Goal: Communication & Community: Connect with others

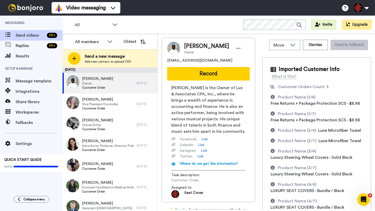
click at [191, 45] on span "[PERSON_NAME]" at bounding box center [206, 46] width 45 height 8
click at [191, 45] on span "Dennis Lux" at bounding box center [206, 46] width 45 height 8
copy span "Dennis"
click at [221, 84] on div "Dennis Lux Owner jaynelux10@gmail.com Record Dennis Lux is the Owner of Lux & A…" at bounding box center [208, 120] width 93 height 165
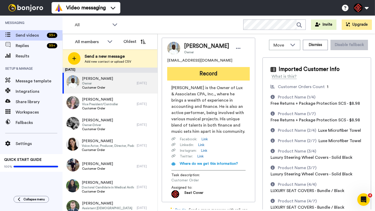
click at [218, 77] on button "Record" at bounding box center [208, 74] width 83 height 14
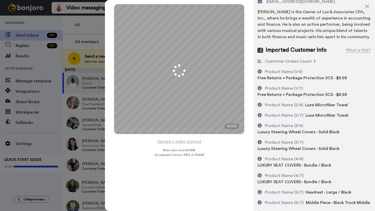
scroll to position [36, 0]
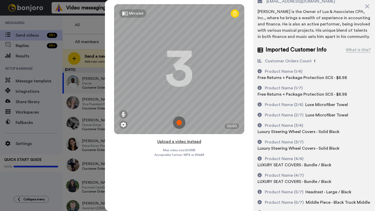
click at [183, 143] on button "Upload a video instead" at bounding box center [179, 142] width 47 height 7
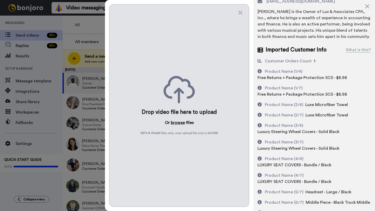
click at [178, 123] on button "browse" at bounding box center [178, 123] width 14 height 6
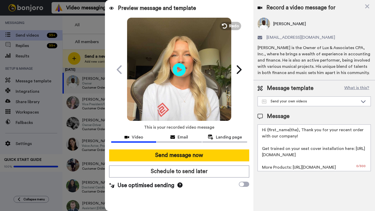
scroll to position [0, 0]
drag, startPoint x: 298, startPoint y: 133, endPoint x: 266, endPoint y: 133, distance: 31.2
click at [266, 133] on textarea "Hi {first_name|the}, Thank you for your recent order with our company! Get trai…" at bounding box center [314, 148] width 113 height 47
paste textarea "Dennis"
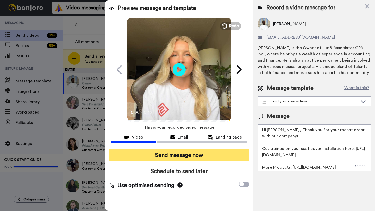
type textarea "Hi Dennis, Thank you for your recent order with our company! Get trained on you…"
click at [196, 155] on button "Send message now" at bounding box center [179, 156] width 140 height 12
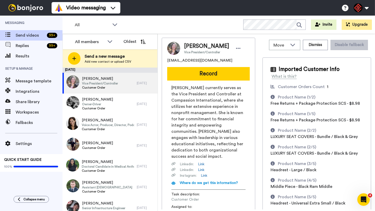
click at [193, 47] on span "[PERSON_NAME]" at bounding box center [206, 46] width 45 height 8
copy span "Amanda"
click at [207, 74] on button "Record" at bounding box center [208, 74] width 83 height 14
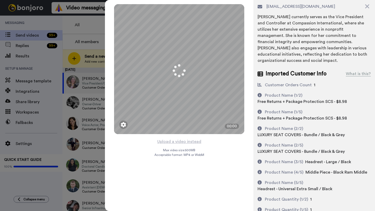
scroll to position [33, 0]
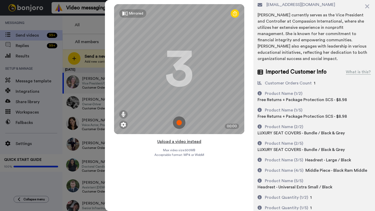
click at [181, 140] on button "Upload a video instead" at bounding box center [179, 142] width 47 height 7
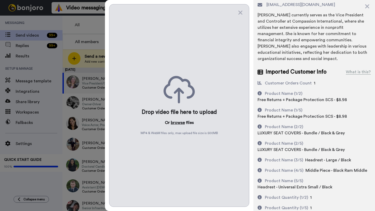
click at [174, 121] on button "browse" at bounding box center [178, 123] width 14 height 6
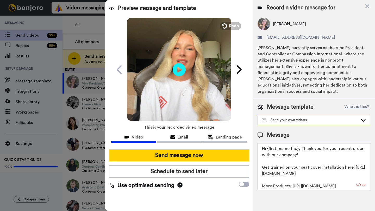
scroll to position [0, 0]
drag, startPoint x: 297, startPoint y: 144, endPoint x: 268, endPoint y: 144, distance: 29.2
click at [268, 144] on textarea "Hi {first_name|the}, Thank you for your recent order with our company! Get trai…" at bounding box center [314, 166] width 113 height 47
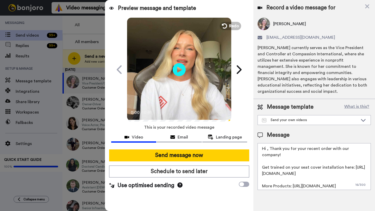
paste textarea "Amanda"
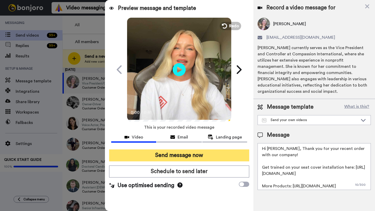
type textarea "Hi Amanda, Thank you for your recent order with our company! Get trained on you…"
click at [200, 157] on button "Send message now" at bounding box center [179, 156] width 140 height 12
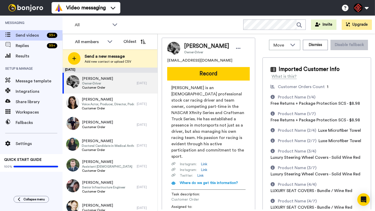
click at [191, 48] on span "[PERSON_NAME]" at bounding box center [206, 46] width 45 height 8
copy span "Jordan"
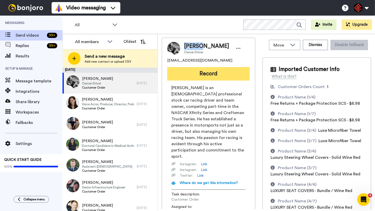
click at [199, 72] on button "Record" at bounding box center [208, 74] width 83 height 14
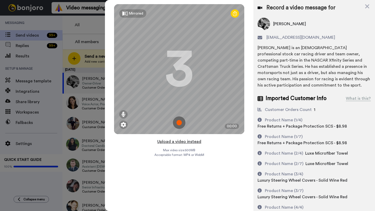
click at [184, 141] on button "Upload a video instead" at bounding box center [179, 142] width 47 height 7
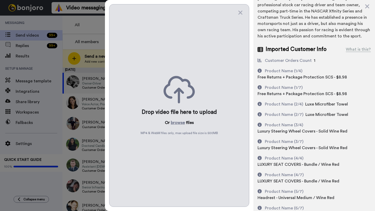
scroll to position [50, 0]
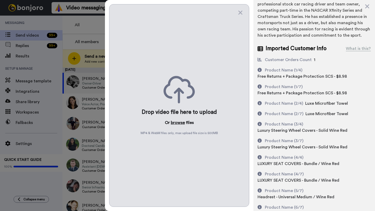
click at [175, 122] on button "browse" at bounding box center [178, 123] width 14 height 6
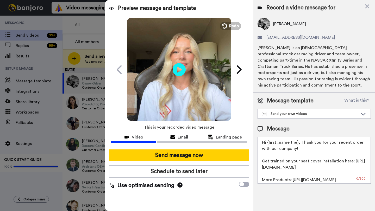
scroll to position [0, 0]
drag, startPoint x: 297, startPoint y: 143, endPoint x: 268, endPoint y: 144, distance: 28.9
click at [268, 144] on textarea "Hi {first_name|the}, Thank you for your recent order with our company! Get trai…" at bounding box center [314, 160] width 113 height 47
paste textarea "Jordan"
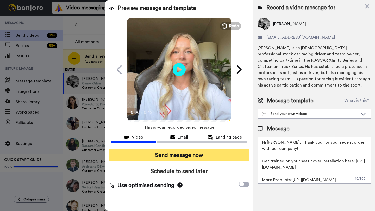
type textarea "Hi Jordan, Thank you for your recent order with our company! Get trained on you…"
click at [174, 154] on button "Send message now" at bounding box center [179, 156] width 140 height 12
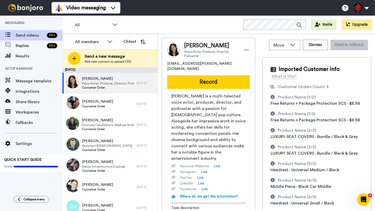
click at [187, 47] on span "Jen Tidwell" at bounding box center [211, 46] width 54 height 8
copy span "Jen"
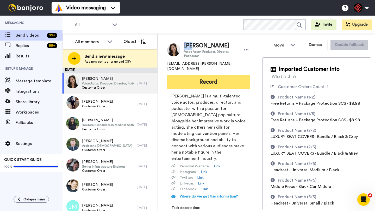
click at [201, 79] on button "Record" at bounding box center [208, 83] width 83 height 14
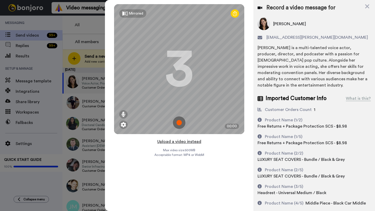
click at [178, 143] on button "Upload a video instead" at bounding box center [179, 142] width 47 height 7
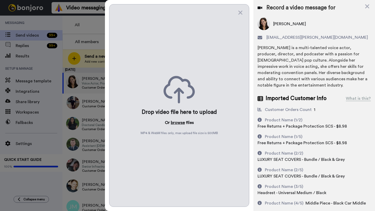
click at [175, 126] on button "browse" at bounding box center [178, 123] width 14 height 6
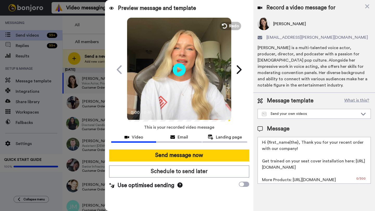
drag, startPoint x: 298, startPoint y: 139, endPoint x: 267, endPoint y: 139, distance: 31.0
click at [267, 139] on textarea "Hi {first_name|the}, Thank you for your recent order with our company! Get trai…" at bounding box center [314, 160] width 113 height 47
paste textarea "Jen"
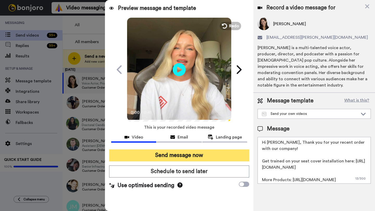
type textarea "Hi Jen, Thank you for your recent order with our company! Get trained on your s…"
click at [218, 156] on button "Send message now" at bounding box center [179, 156] width 140 height 12
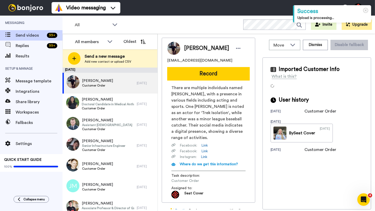
click at [192, 50] on span "Richard Casillas" at bounding box center [206, 49] width 45 height 8
click at [312, 47] on button "Dismiss" at bounding box center [315, 45] width 25 height 10
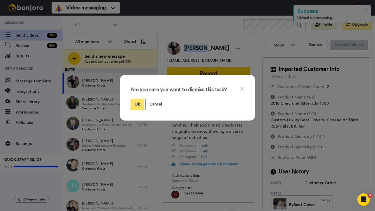
click at [136, 105] on button "Ok" at bounding box center [137, 104] width 14 height 11
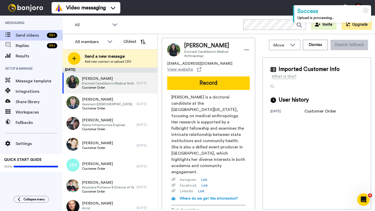
click at [193, 48] on span "Veronica Miranda" at bounding box center [211, 46] width 54 height 8
copy span "Veronica"
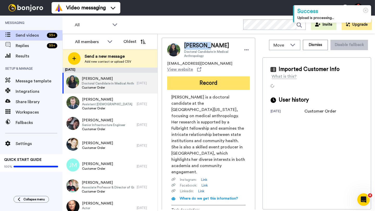
click at [207, 77] on button "Record" at bounding box center [208, 84] width 83 height 14
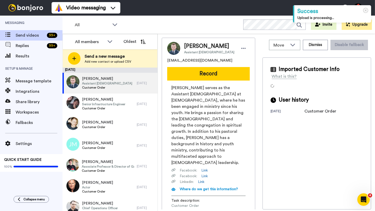
click at [189, 46] on span "Seth Pyles" at bounding box center [209, 46] width 50 height 8
copy span "Seth"
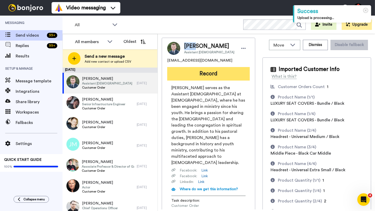
click at [202, 78] on button "Record" at bounding box center [208, 74] width 83 height 14
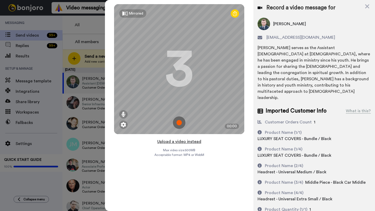
click at [178, 142] on button "Upload a video instead" at bounding box center [179, 142] width 47 height 7
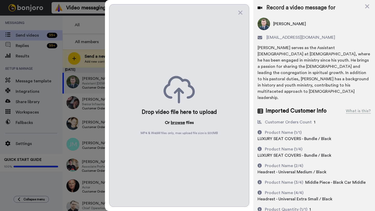
click at [177, 124] on button "browse" at bounding box center [178, 123] width 14 height 6
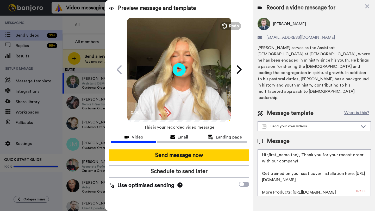
drag, startPoint x: 297, startPoint y: 144, endPoint x: 267, endPoint y: 144, distance: 30.2
click at [267, 150] on textarea "Hi {first_name|the}, Thank you for your recent order with our company! Get trai…" at bounding box center [314, 173] width 113 height 47
paste textarea "Seth"
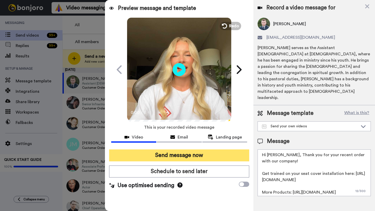
type textarea "Hi Seth, Thank you for your recent order with our company! Get trained on your …"
click at [217, 158] on button "Send message now" at bounding box center [179, 156] width 140 height 12
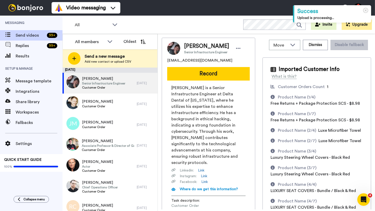
click at [192, 45] on span "[PERSON_NAME]" at bounding box center [206, 46] width 45 height 8
copy span "Marcos"
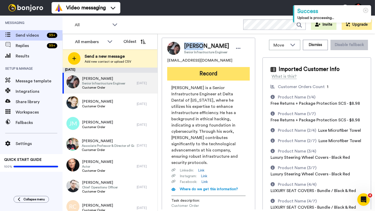
click at [209, 75] on button "Record" at bounding box center [208, 74] width 83 height 14
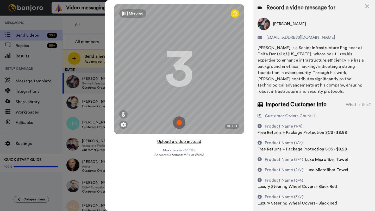
click at [179, 142] on button "Upload a video instead" at bounding box center [179, 142] width 47 height 7
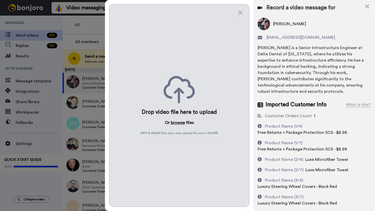
click at [176, 122] on button "browse" at bounding box center [178, 123] width 14 height 6
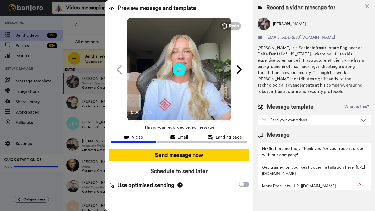
drag, startPoint x: 297, startPoint y: 151, endPoint x: 269, endPoint y: 151, distance: 28.6
click at [269, 151] on textarea "Hi {first_name|the}, Thank you for your recent order with our company! Get trai…" at bounding box center [314, 166] width 113 height 47
paste textarea "Marcos"
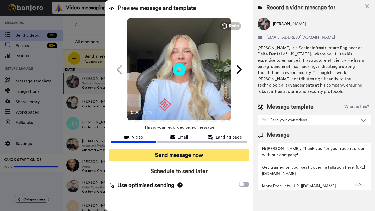
type textarea "Hi Marcos, Thank you for your recent order with our company! Get trained on you…"
click at [200, 156] on button "Send message now" at bounding box center [179, 156] width 140 height 12
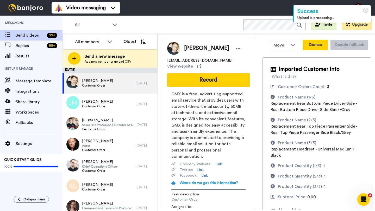
click at [315, 45] on button "Dismiss" at bounding box center [315, 45] width 25 height 10
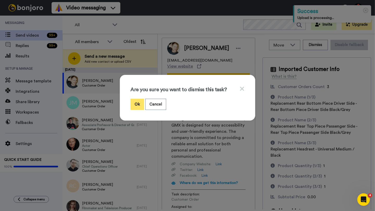
click at [137, 102] on button "Ok" at bounding box center [137, 104] width 14 height 11
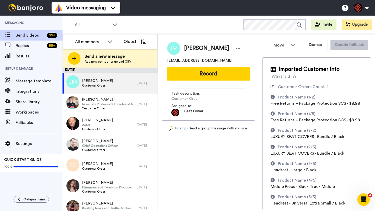
click at [193, 50] on span "[PERSON_NAME]" at bounding box center [206, 49] width 45 height 8
copy span "[PERSON_NAME]"
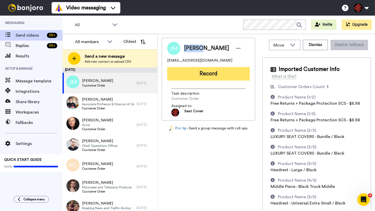
click at [213, 78] on button "Record" at bounding box center [208, 74] width 83 height 14
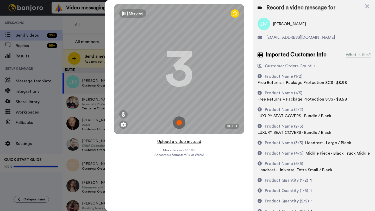
click at [183, 142] on button "Upload a video instead" at bounding box center [179, 142] width 47 height 7
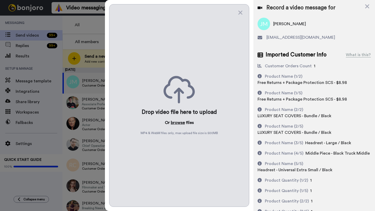
click at [179, 123] on button "browse" at bounding box center [178, 123] width 14 height 6
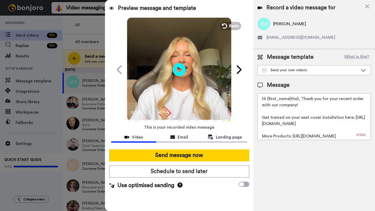
drag, startPoint x: 297, startPoint y: 101, endPoint x: 267, endPoint y: 101, distance: 30.2
click at [267, 101] on textarea "Hi {first_name|the}, Thank you for your recent order with our company! Get trai…" at bounding box center [314, 116] width 113 height 47
paste textarea "[PERSON_NAME]"
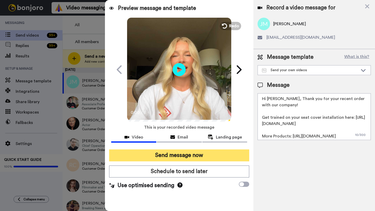
type textarea "Hi Joseph, Thank you for your recent order with our company! Get trained on you…"
click at [201, 157] on button "Send message now" at bounding box center [179, 156] width 140 height 12
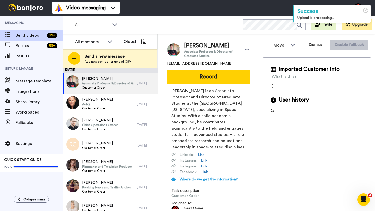
click at [191, 46] on span "[PERSON_NAME]" at bounding box center [211, 46] width 55 height 8
copy span "[PERSON_NAME]"
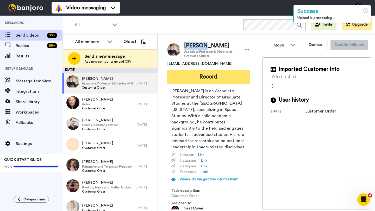
click at [215, 78] on button "Record" at bounding box center [208, 77] width 83 height 14
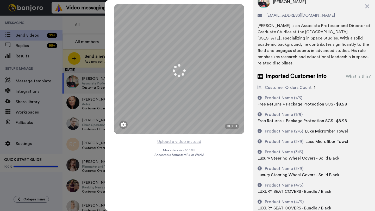
scroll to position [35, 0]
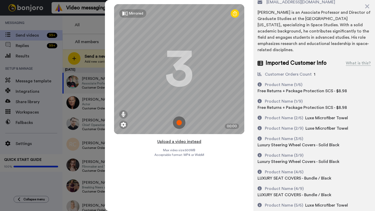
click at [179, 143] on button "Upload a video instead" at bounding box center [179, 142] width 47 height 7
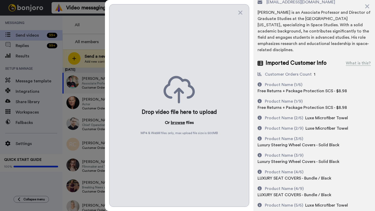
click at [178, 122] on button "browse" at bounding box center [178, 123] width 14 height 6
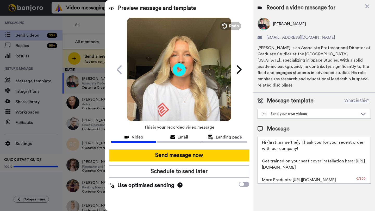
scroll to position [0, 0]
drag, startPoint x: 297, startPoint y: 144, endPoint x: 268, endPoint y: 145, distance: 29.2
click at [268, 145] on textarea "Hi {first_name|the}, Thank you for your recent order with our company! Get trai…" at bounding box center [314, 160] width 113 height 47
paste textarea "Michael"
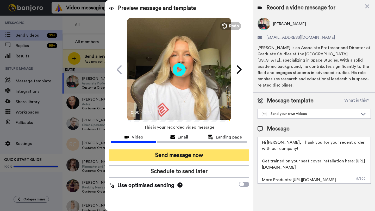
type textarea "Hi Michael, Thank you for your recent order with our company! Get trained on yo…"
click at [207, 154] on button "Send message now" at bounding box center [179, 156] width 140 height 12
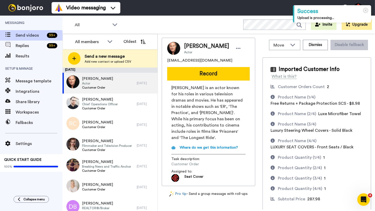
click at [315, 39] on div "Move WORKSPACES View all Default Task List + Add a new workspace Dismiss Disabl…" at bounding box center [316, 45] width 109 height 15
click at [314, 46] on button "Dismiss" at bounding box center [315, 45] width 25 height 10
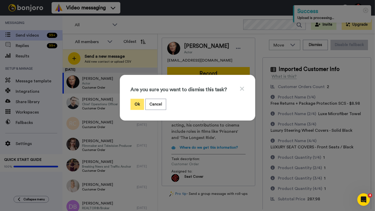
click at [135, 100] on button "Ok" at bounding box center [137, 104] width 14 height 11
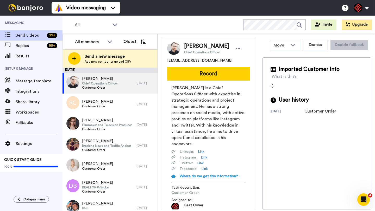
click at [193, 47] on span "[PERSON_NAME]" at bounding box center [206, 46] width 45 height 8
copy span "[PERSON_NAME]"
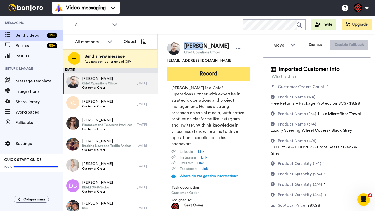
click at [205, 73] on button "Record" at bounding box center [208, 74] width 83 height 14
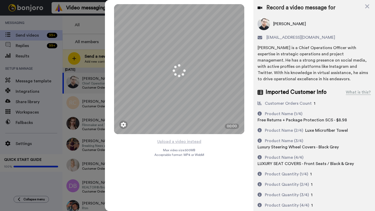
click at [178, 141] on button "Upload a video instead" at bounding box center [179, 142] width 47 height 7
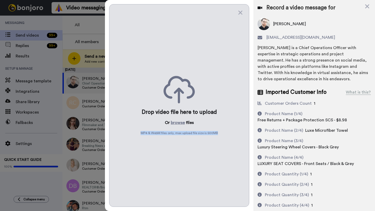
click at [178, 141] on div "Drop video file here to upload Or browse files MP4 & WebM files only, max uploa…" at bounding box center [179, 105] width 140 height 203
click at [177, 121] on button "browse" at bounding box center [178, 123] width 14 height 6
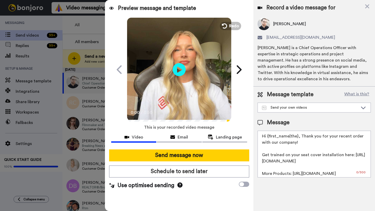
drag, startPoint x: 298, startPoint y: 138, endPoint x: 269, endPoint y: 137, distance: 28.9
click at [269, 137] on textarea "Hi {first_name|the}, Thank you for your recent order with our company! Get trai…" at bounding box center [314, 154] width 113 height 47
paste textarea "[PERSON_NAME]"
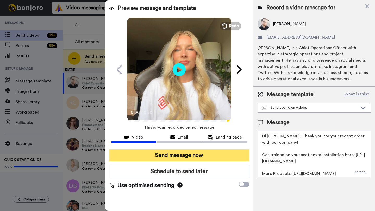
type textarea "Hi [PERSON_NAME], Thank you for your recent order with our company! Get trained…"
click at [210, 153] on button "Send message now" at bounding box center [179, 156] width 140 height 12
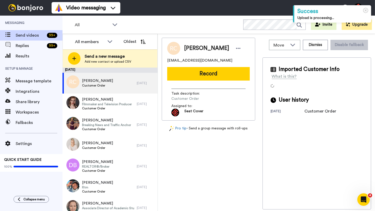
click at [191, 48] on span "Robert Cruey" at bounding box center [206, 49] width 45 height 8
copy span "Robert"
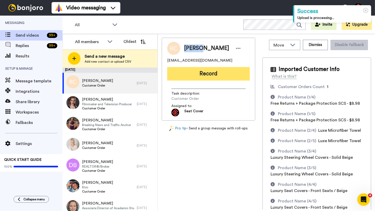
click at [201, 79] on button "Record" at bounding box center [208, 74] width 83 height 14
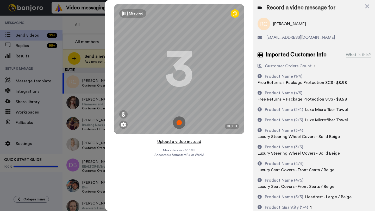
click at [177, 141] on button "Upload a video instead" at bounding box center [179, 142] width 47 height 7
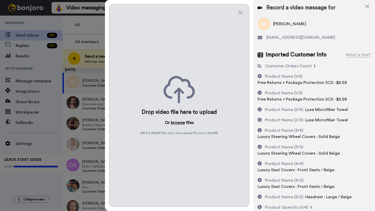
click at [175, 124] on button "browse" at bounding box center [178, 123] width 14 height 6
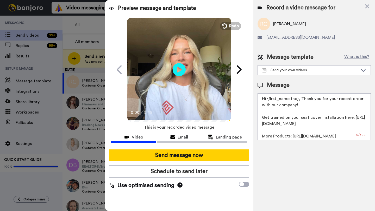
drag, startPoint x: 297, startPoint y: 100, endPoint x: 271, endPoint y: 100, distance: 26.6
click at [271, 100] on textarea "Hi {first_name|the}, Thank you for your recent order with our company! Get trai…" at bounding box center [314, 116] width 113 height 47
paste textarea "Robert"
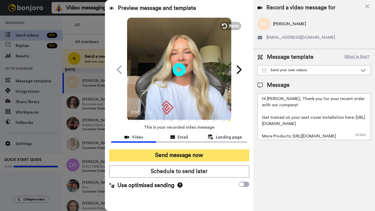
type textarea "Hi Robert, Thank you for your recent order with our company! Get trained on you…"
click at [205, 154] on button "Send message now" at bounding box center [179, 156] width 140 height 12
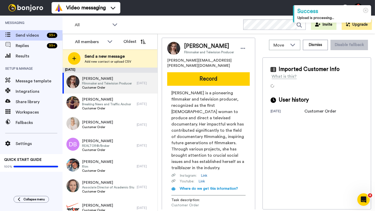
click at [192, 46] on span "[PERSON_NAME]" at bounding box center [209, 46] width 50 height 8
copy span "[PERSON_NAME]"
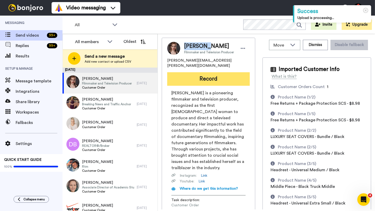
click at [206, 72] on button "Record" at bounding box center [208, 79] width 83 height 14
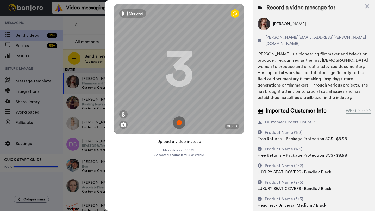
click at [177, 141] on button "Upload a video instead" at bounding box center [179, 142] width 47 height 7
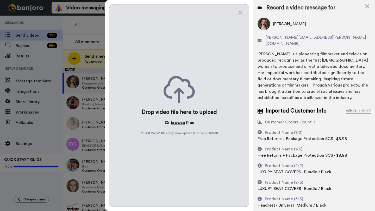
click at [182, 122] on button "browse" at bounding box center [178, 123] width 14 height 6
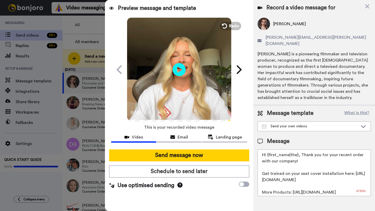
drag, startPoint x: 297, startPoint y: 150, endPoint x: 269, endPoint y: 150, distance: 28.4
click at [269, 150] on textarea "Hi {first_name|the}, Thank you for your recent order with our company! Get trai…" at bounding box center [314, 173] width 113 height 47
paste textarea "[PERSON_NAME]"
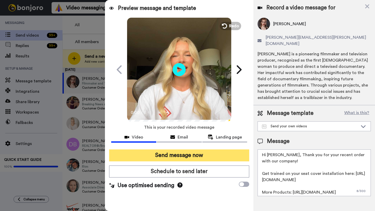
type textarea "Hi [PERSON_NAME], Thank you for your recent order with our company! Get trained…"
click at [187, 157] on button "Send message now" at bounding box center [179, 156] width 140 height 12
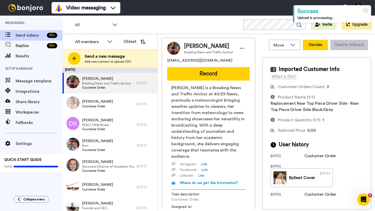
click at [318, 45] on button "Dismiss" at bounding box center [315, 45] width 25 height 10
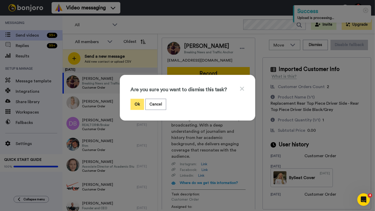
click at [137, 103] on button "Ok" at bounding box center [137, 104] width 14 height 11
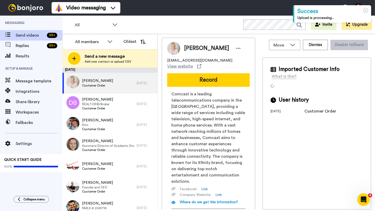
click at [190, 48] on span "[PERSON_NAME]" at bounding box center [206, 49] width 45 height 8
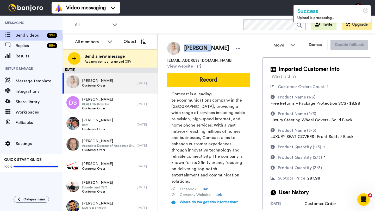
copy span "[PERSON_NAME]"
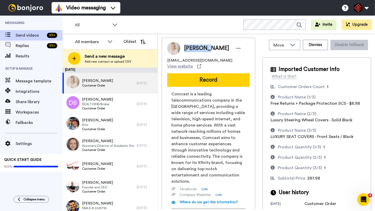
click at [199, 74] on button "Record" at bounding box center [208, 80] width 83 height 14
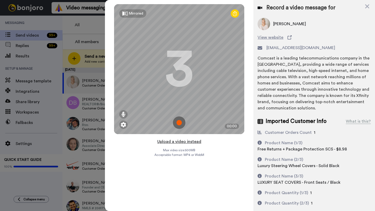
click at [177, 141] on button "Upload a video instead" at bounding box center [179, 142] width 47 height 7
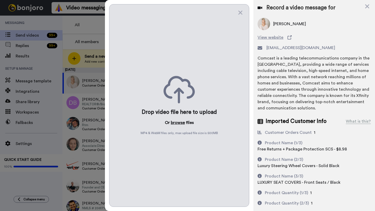
click at [177, 121] on button "browse" at bounding box center [178, 123] width 14 height 6
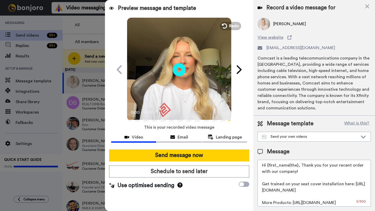
drag, startPoint x: 297, startPoint y: 167, endPoint x: 267, endPoint y: 167, distance: 30.7
click at [267, 167] on textarea "Hi {first_name|the}, Thank you for your recent order with our company! Get trai…" at bounding box center [314, 183] width 113 height 47
paste textarea "Michelle"
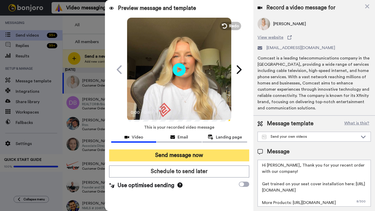
type textarea "Hi Michelle, Thank you for your recent order with our company! Get trained on y…"
click at [197, 161] on button "Send message now" at bounding box center [179, 156] width 140 height 12
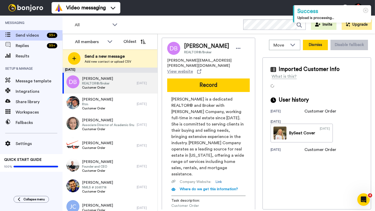
click at [309, 46] on button "Dismiss" at bounding box center [315, 45] width 25 height 10
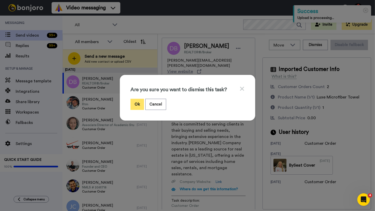
click at [134, 106] on button "Ok" at bounding box center [137, 104] width 14 height 11
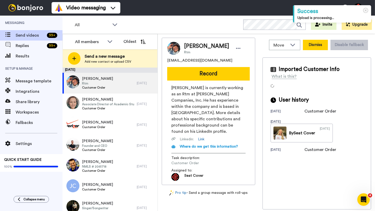
click at [314, 47] on button "Dismiss" at bounding box center [315, 45] width 25 height 10
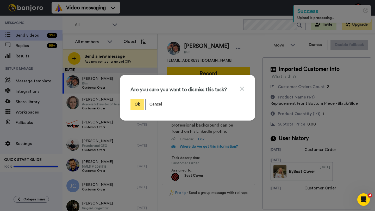
click at [136, 106] on button "Ok" at bounding box center [137, 104] width 14 height 11
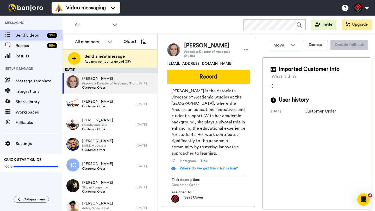
click at [186, 47] on span "[PERSON_NAME]" at bounding box center [210, 46] width 53 height 8
copy span "Jo"
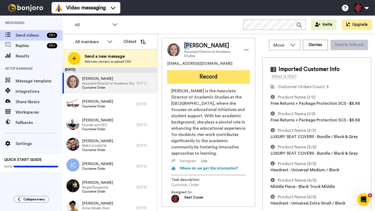
click at [198, 76] on button "Record" at bounding box center [208, 77] width 83 height 14
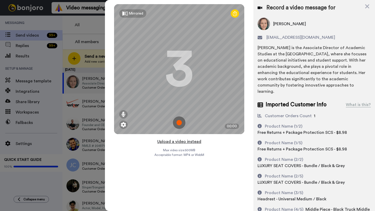
click at [177, 142] on button "Upload a video instead" at bounding box center [179, 142] width 47 height 7
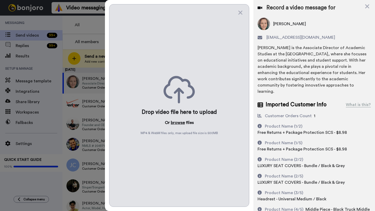
click at [177, 124] on button "browse" at bounding box center [178, 123] width 14 height 6
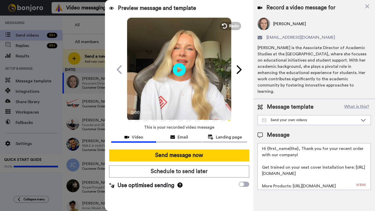
drag, startPoint x: 297, startPoint y: 143, endPoint x: 269, endPoint y: 143, distance: 28.1
click at [269, 143] on textarea "Hi {first_name|the}, Thank you for your recent order with our company! Get trai…" at bounding box center [314, 166] width 113 height 47
paste textarea "Jo"
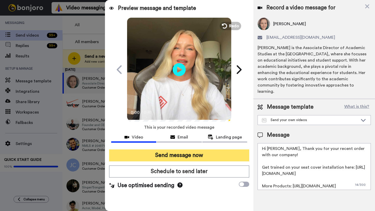
type textarea "Hi Jo, Thank you for your recent order with our company! Get trained on your se…"
click at [197, 158] on button "Send message now" at bounding box center [179, 156] width 140 height 12
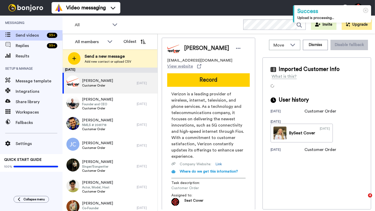
click at [190, 49] on span "[PERSON_NAME]" at bounding box center [206, 49] width 45 height 8
click at [319, 48] on button "Dismiss" at bounding box center [315, 45] width 25 height 10
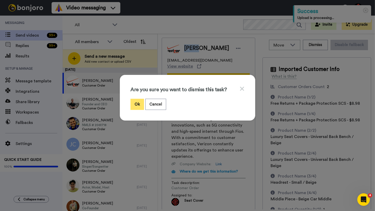
click at [140, 104] on button "Ok" at bounding box center [137, 104] width 14 height 11
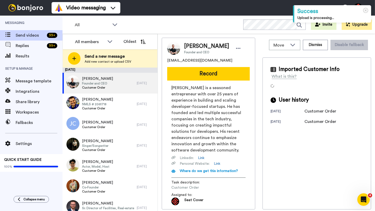
click at [189, 47] on span "[PERSON_NAME]" at bounding box center [206, 46] width 45 height 8
copy span "[PERSON_NAME]"
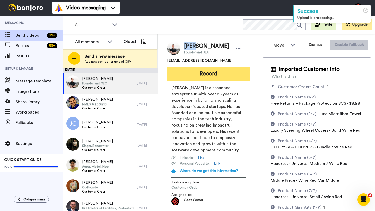
click at [200, 78] on button "Record" at bounding box center [208, 74] width 83 height 14
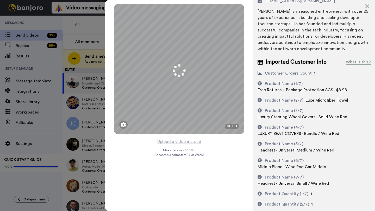
scroll to position [38, 0]
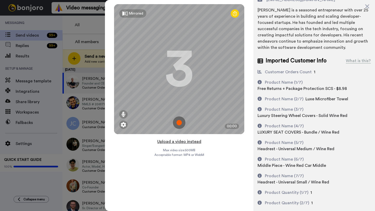
click at [175, 142] on button "Upload a video instead" at bounding box center [179, 142] width 47 height 7
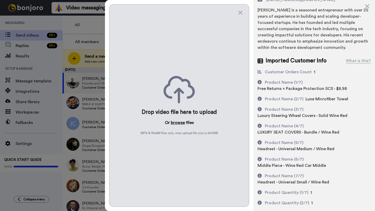
click at [175, 123] on button "browse" at bounding box center [178, 123] width 14 height 6
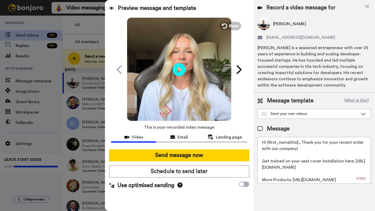
scroll to position [0, 0]
drag, startPoint x: 297, startPoint y: 144, endPoint x: 268, endPoint y: 144, distance: 28.9
click at [268, 144] on textarea "Hi {first_name|the}, Thank you for your recent order with our company! Get trai…" at bounding box center [314, 160] width 113 height 47
paste textarea "Ryan"
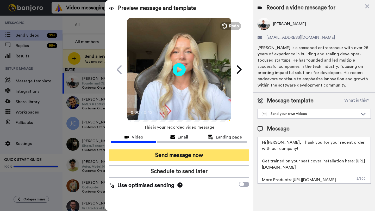
type textarea "Hi Ryan, Thank you for your recent order with our company! Get trained on your …"
click at [205, 157] on button "Send message now" at bounding box center [179, 156] width 140 height 12
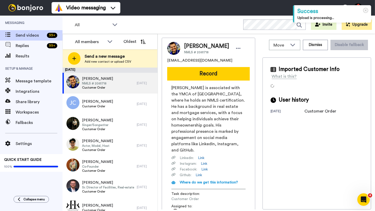
click at [192, 46] on span "[PERSON_NAME]" at bounding box center [206, 46] width 45 height 8
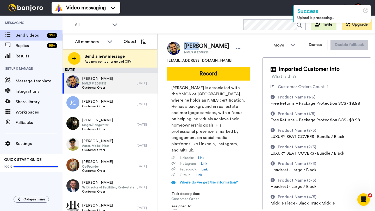
copy span "[PERSON_NAME]"
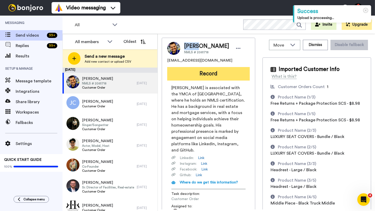
click at [197, 74] on button "Record" at bounding box center [208, 74] width 83 height 14
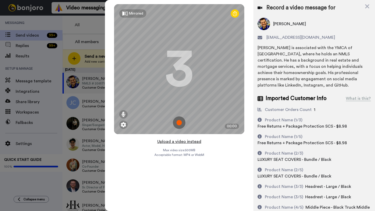
click at [181, 143] on button "Upload a video instead" at bounding box center [179, 142] width 47 height 7
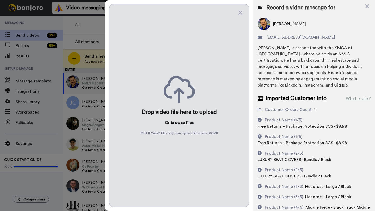
click at [177, 123] on button "browse" at bounding box center [178, 123] width 14 height 6
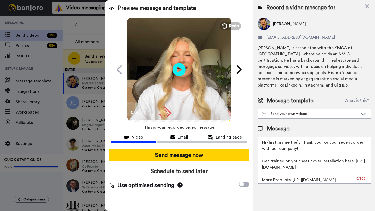
drag, startPoint x: 297, startPoint y: 137, endPoint x: 268, endPoint y: 136, distance: 28.9
click at [268, 137] on textarea "Hi {first_name|the}, Thank you for your recent order with our company! Get trai…" at bounding box center [314, 160] width 113 height 47
paste textarea "Blake"
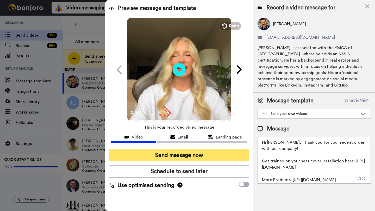
type textarea "Hi Blake, Thank you for your recent order with our company! Get trained on your…"
click at [214, 154] on button "Send message now" at bounding box center [179, 156] width 140 height 12
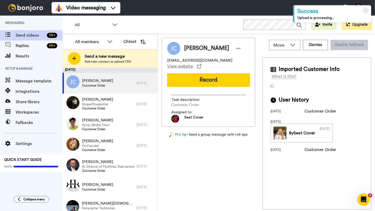
click at [189, 50] on span "[PERSON_NAME]" at bounding box center [206, 49] width 45 height 8
click at [309, 48] on button "Dismiss" at bounding box center [315, 45] width 25 height 10
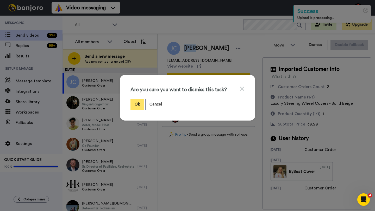
click at [136, 102] on button "Ok" at bounding box center [137, 104] width 14 height 11
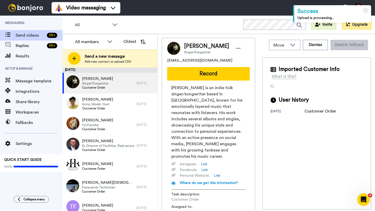
click at [190, 46] on span "Keith Johns" at bounding box center [206, 46] width 45 height 8
copy span "Keith"
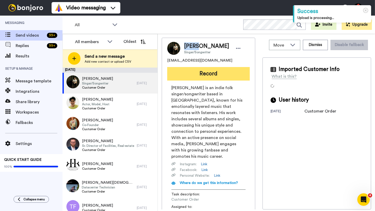
click at [208, 71] on button "Record" at bounding box center [208, 74] width 83 height 14
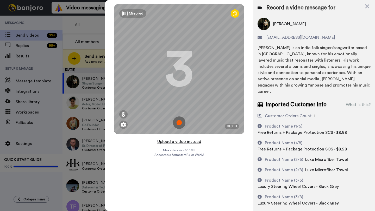
click at [172, 143] on button "Upload a video instead" at bounding box center [179, 142] width 47 height 7
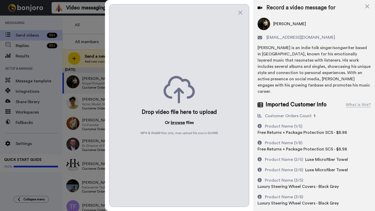
click at [177, 124] on button "browse" at bounding box center [178, 123] width 14 height 6
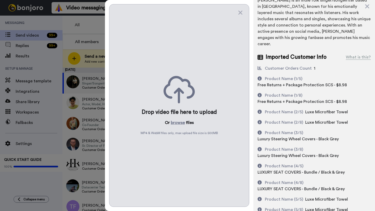
scroll to position [48, 0]
click at [177, 124] on button "browse" at bounding box center [178, 123] width 14 height 6
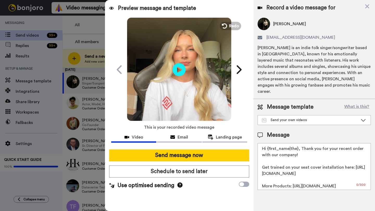
scroll to position [0, 0]
drag, startPoint x: 297, startPoint y: 144, endPoint x: 269, endPoint y: 144, distance: 27.6
click at [269, 144] on textarea "Hi {first_name|the}, Thank you for your recent order with our company! Get trai…" at bounding box center [314, 166] width 113 height 47
paste textarea "Keith"
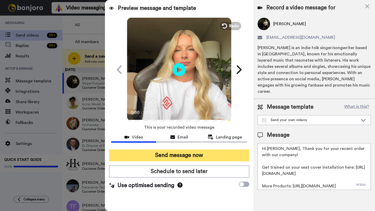
type textarea "Hi Keith, Thank you for your recent order with our company! Get trained on your…"
click at [204, 158] on button "Send message now" at bounding box center [179, 156] width 140 height 12
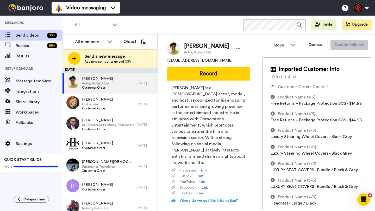
click at [197, 45] on span "[PERSON_NAME]" at bounding box center [206, 46] width 45 height 8
copy span "[PERSON_NAME]"
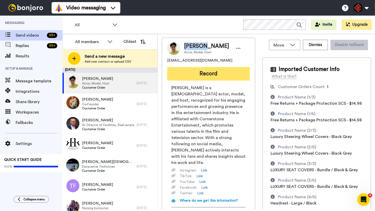
click at [206, 76] on button "Record" at bounding box center [208, 74] width 83 height 14
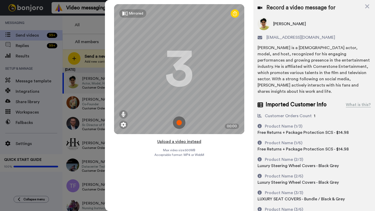
click at [179, 142] on button "Upload a video instead" at bounding box center [179, 142] width 47 height 7
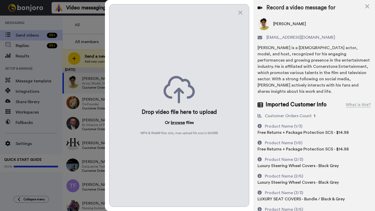
click at [178, 123] on button "browse" at bounding box center [178, 123] width 14 height 6
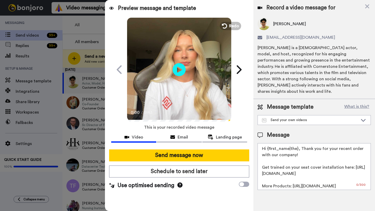
drag, startPoint x: 298, startPoint y: 144, endPoint x: 268, endPoint y: 144, distance: 29.9
click at [268, 144] on textarea "Hi {first_name|the}, Thank you for your recent order with our company! Get trai…" at bounding box center [314, 166] width 113 height 47
paste textarea "[PERSON_NAME]"
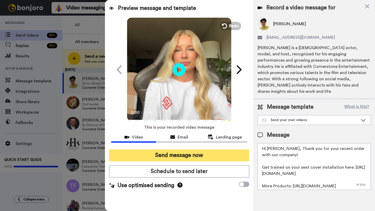
type textarea "Hi [PERSON_NAME], Thank you for your recent order with our company! Get trained…"
click at [196, 157] on button "Send message now" at bounding box center [179, 156] width 140 height 12
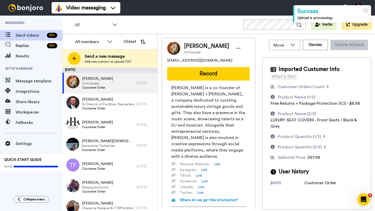
click at [190, 46] on span "Tate Maxwell" at bounding box center [206, 46] width 45 height 8
copy span "Tate"
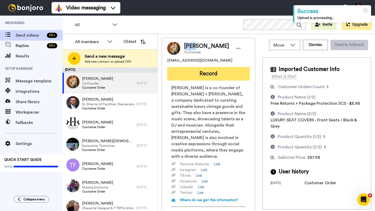
click at [197, 72] on button "Record" at bounding box center [208, 74] width 83 height 14
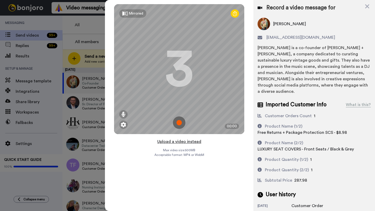
click at [180, 142] on button "Upload a video instead" at bounding box center [179, 142] width 47 height 7
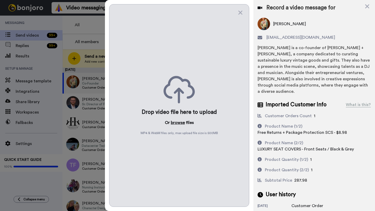
click at [176, 122] on button "browse" at bounding box center [178, 123] width 14 height 6
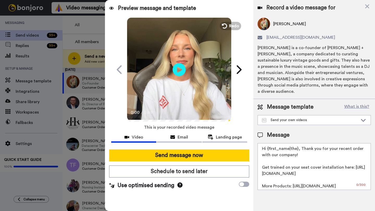
drag, startPoint x: 297, startPoint y: 143, endPoint x: 274, endPoint y: 143, distance: 22.4
click at [274, 143] on textarea "Hi {first_name|the}, Thank you for your recent order with our company! Get trai…" at bounding box center [314, 166] width 113 height 47
drag, startPoint x: 297, startPoint y: 144, endPoint x: 268, endPoint y: 143, distance: 28.7
click at [268, 143] on textarea "Hi {first_name|the}, Thank you for your recent order with our company! Get trai…" at bounding box center [314, 166] width 113 height 47
paste textarea "Tate"
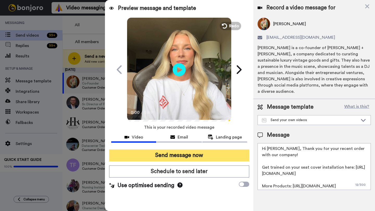
type textarea "Hi Tate, Thank you for your recent order with our company! Get trained on your …"
click at [201, 156] on button "Send message now" at bounding box center [179, 156] width 140 height 12
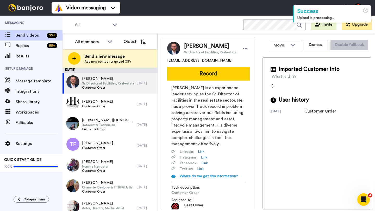
click at [195, 46] on span "[PERSON_NAME]" at bounding box center [210, 46] width 52 height 8
copy span "[PERSON_NAME]"
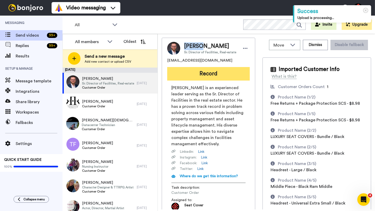
click at [198, 75] on button "Record" at bounding box center [208, 74] width 83 height 14
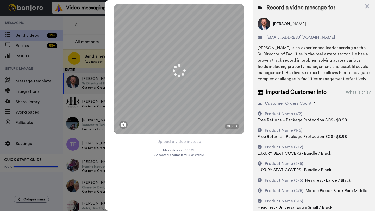
scroll to position [7, 0]
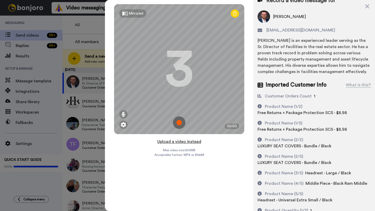
click at [180, 141] on button "Upload a video instead" at bounding box center [179, 142] width 47 height 7
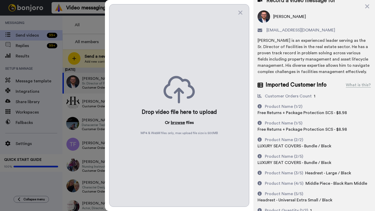
click at [178, 124] on button "browse" at bounding box center [178, 123] width 14 height 6
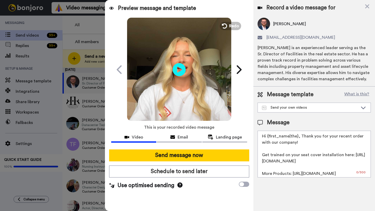
scroll to position [0, 0]
drag, startPoint x: 298, startPoint y: 137, endPoint x: 267, endPoint y: 137, distance: 30.5
click at [267, 137] on textarea "Hi {first_name|the}, Thank you for your recent order with our company! Get trai…" at bounding box center [314, 154] width 113 height 47
paste textarea "[PERSON_NAME]"
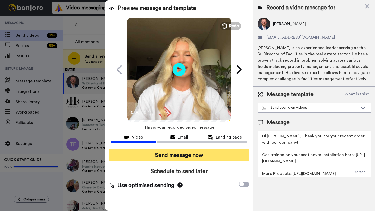
type textarea "Hi [PERSON_NAME], Thank you for your recent order with our company! Get trained…"
click at [214, 153] on button "Send message now" at bounding box center [179, 156] width 140 height 12
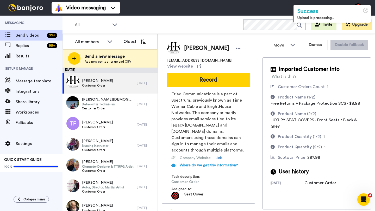
click at [189, 50] on span "[PERSON_NAME]" at bounding box center [206, 49] width 45 height 8
copy span "[PERSON_NAME]"
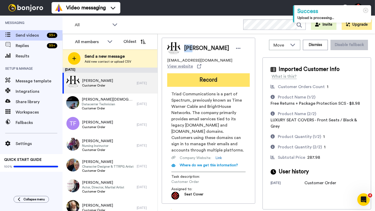
click at [199, 73] on button "Record" at bounding box center [208, 80] width 83 height 14
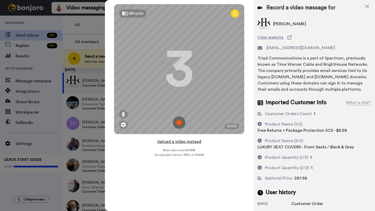
click at [175, 141] on button "Upload a video instead" at bounding box center [179, 142] width 47 height 7
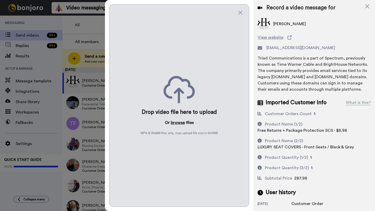
click at [177, 124] on button "browse" at bounding box center [178, 123] width 14 height 6
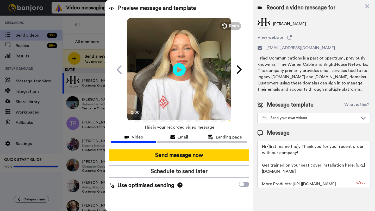
drag, startPoint x: 297, startPoint y: 148, endPoint x: 269, endPoint y: 148, distance: 28.4
click at [269, 148] on textarea "Hi {first_name|the}, Thank you for your recent order with our company! Get trai…" at bounding box center [314, 164] width 113 height 47
paste textarea "Tim"
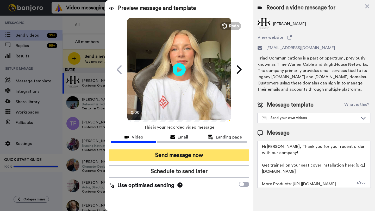
type textarea "Hi Tim, Thank you for your recent order with our company! Get trained on your s…"
click at [196, 157] on button "Send message now" at bounding box center [179, 156] width 140 height 12
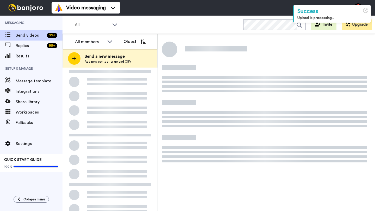
click at [126, 83] on div at bounding box center [109, 166] width 95 height 197
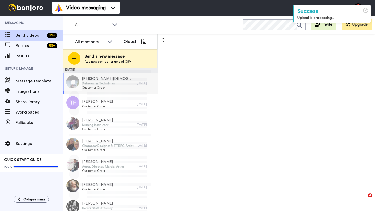
click at [130, 85] on div "Kyle Zentiska Datacenter Technician Customer Order" at bounding box center [99, 83] width 74 height 21
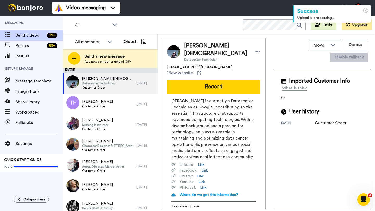
click at [189, 48] on span "Kyle Zentiska" at bounding box center [217, 50] width 66 height 16
copy span "Kyle"
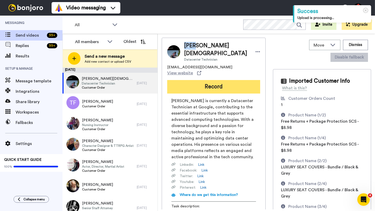
click at [197, 80] on button "Record" at bounding box center [213, 87] width 93 height 14
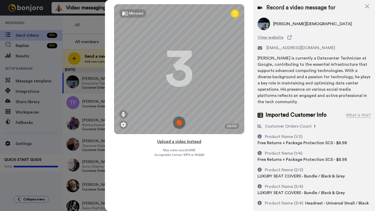
click at [179, 142] on button "Upload a video instead" at bounding box center [179, 142] width 47 height 7
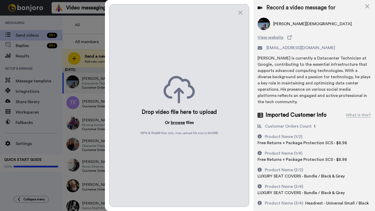
click at [176, 122] on button "browse" at bounding box center [178, 123] width 14 height 6
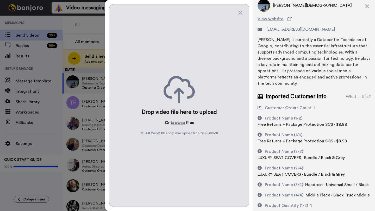
scroll to position [21, 0]
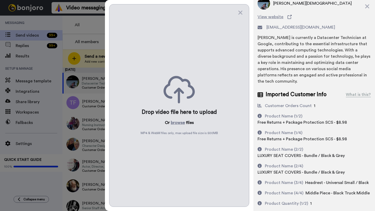
click at [174, 126] on div "Drop video file here to upload Or browse files MP4 & WebM files only, max uploa…" at bounding box center [179, 105] width 140 height 203
click at [179, 124] on button "browse" at bounding box center [178, 123] width 14 height 6
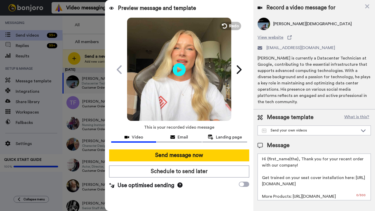
scroll to position [0, 0]
drag, startPoint x: 297, startPoint y: 155, endPoint x: 268, endPoint y: 155, distance: 29.7
click at [268, 155] on textarea "Hi {first_name|the}, Thank you for your recent order with our company! Get trai…" at bounding box center [314, 177] width 113 height 47
paste textarea "Kyle"
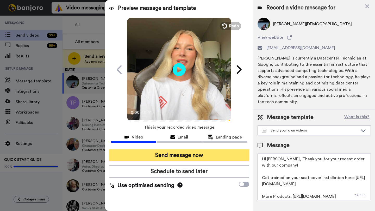
type textarea "Hi Kyle, Thank you for your recent order with our company! Get trained on your …"
click at [190, 152] on button "Send message now" at bounding box center [179, 156] width 140 height 12
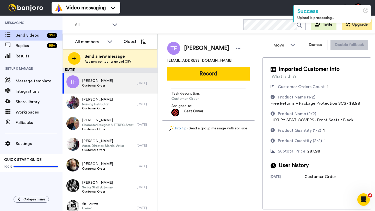
click at [195, 49] on span "[PERSON_NAME]" at bounding box center [206, 49] width 45 height 8
copy span "[PERSON_NAME]"
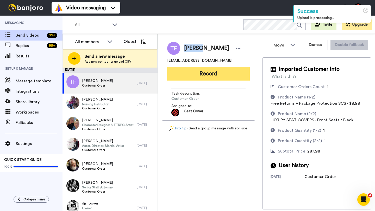
click at [208, 78] on button "Record" at bounding box center [208, 74] width 83 height 14
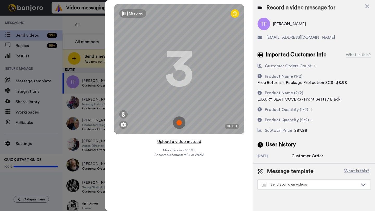
click at [176, 141] on button "Upload a video instead" at bounding box center [179, 142] width 47 height 7
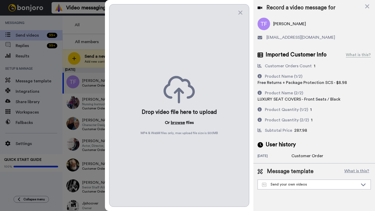
click at [177, 121] on button "browse" at bounding box center [178, 123] width 14 height 6
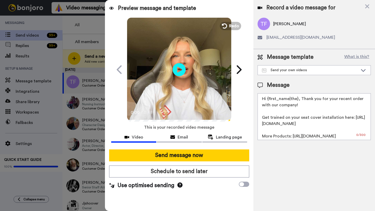
drag, startPoint x: 298, startPoint y: 100, endPoint x: 266, endPoint y: 101, distance: 31.3
click at [266, 101] on textarea "Hi {first_name|the}, Thank you for your recent order with our company! Get trai…" at bounding box center [314, 116] width 113 height 47
paste textarea "[PERSON_NAME]"
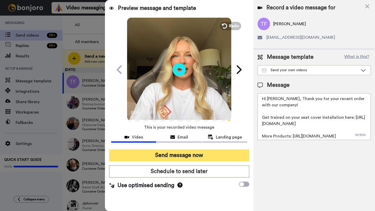
type textarea "Hi [PERSON_NAME], Thank you for your recent order with our company! Get trained…"
click at [181, 153] on button "Send message now" at bounding box center [179, 156] width 140 height 12
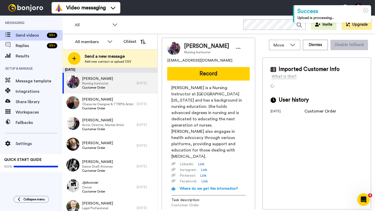
click at [190, 46] on span "Kendra Brimhall" at bounding box center [206, 46] width 45 height 8
copy span "Kendra"
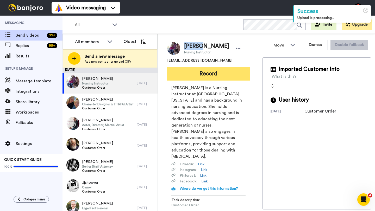
click at [196, 76] on button "Record" at bounding box center [208, 74] width 83 height 14
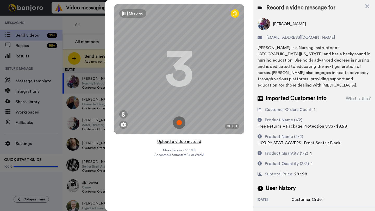
click at [179, 141] on button "Upload a video instead" at bounding box center [179, 142] width 47 height 7
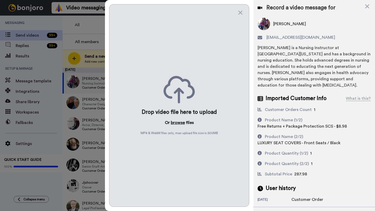
click at [175, 123] on button "browse" at bounding box center [178, 123] width 14 height 6
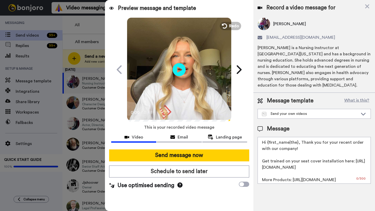
drag, startPoint x: 297, startPoint y: 143, endPoint x: 268, endPoint y: 144, distance: 29.2
click at [268, 144] on textarea "Hi {first_name|the}, Thank you for your recent order with our company! Get trai…" at bounding box center [314, 160] width 113 height 47
paste textarea "Kendra"
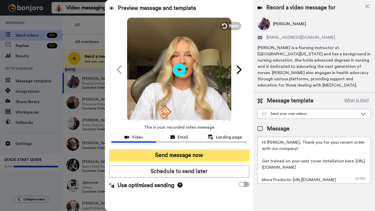
type textarea "Hi Kendra, Thank you for your recent order with our company! Get trained on you…"
click at [187, 154] on button "Send message now" at bounding box center [179, 156] width 140 height 12
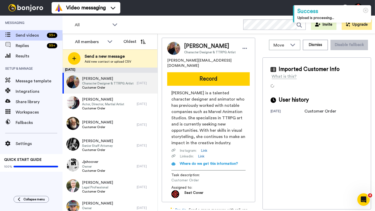
click at [189, 49] on span "Britt Anderson" at bounding box center [210, 46] width 52 height 8
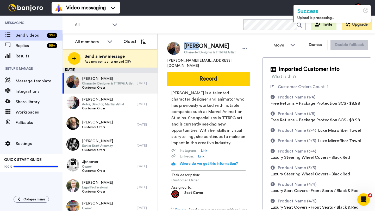
copy span "Britt"
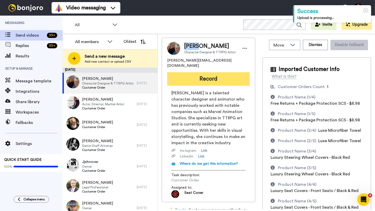
click at [202, 79] on button "Record" at bounding box center [208, 79] width 83 height 14
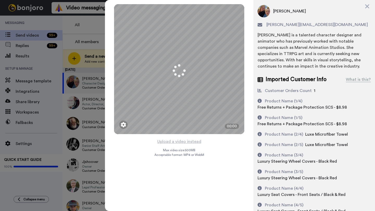
scroll to position [17, 0]
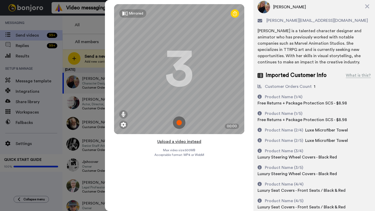
click at [175, 142] on button "Upload a video instead" at bounding box center [179, 142] width 47 height 7
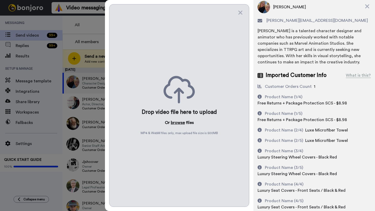
click at [179, 122] on button "browse" at bounding box center [178, 123] width 14 height 6
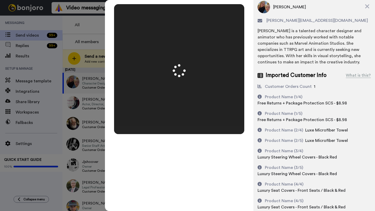
scroll to position [0, 0]
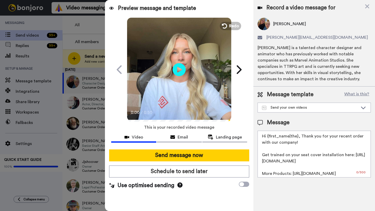
drag, startPoint x: 297, startPoint y: 138, endPoint x: 267, endPoint y: 139, distance: 30.5
click at [267, 139] on textarea "Hi {first_name|the}, Thank you for your recent order with our company! Get trai…" at bounding box center [314, 154] width 113 height 47
paste textarea "Britt"
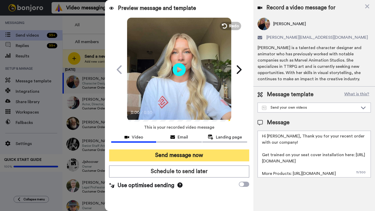
type textarea "Hi Britt, Thank you for your recent order with our company! Get trained on your…"
click at [222, 155] on button "Send message now" at bounding box center [179, 156] width 140 height 12
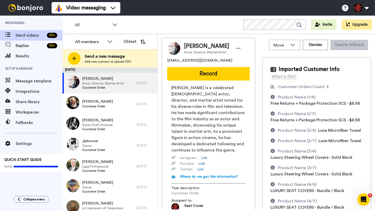
click at [193, 46] on span "[PERSON_NAME]" at bounding box center [206, 46] width 45 height 8
copy span "[PERSON_NAME]"
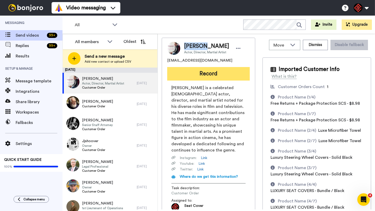
click at [205, 74] on button "Record" at bounding box center [208, 74] width 83 height 14
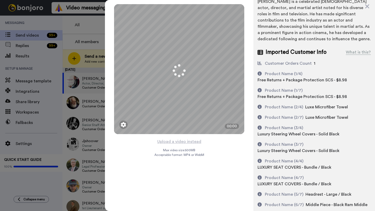
scroll to position [46, 0]
click at [176, 142] on button "Upload a video instead" at bounding box center [179, 142] width 47 height 7
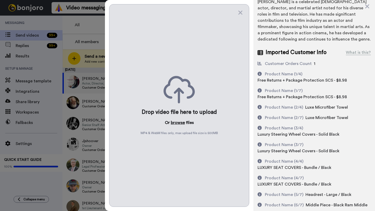
click at [177, 121] on button "browse" at bounding box center [178, 123] width 14 height 6
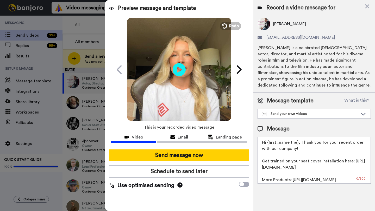
scroll to position [0, 0]
drag, startPoint x: 298, startPoint y: 144, endPoint x: 268, endPoint y: 143, distance: 29.4
click at [268, 143] on textarea "Hi {first_name|the}, Thank you for your recent order with our company! Get trai…" at bounding box center [314, 160] width 113 height 47
paste textarea "Michael"
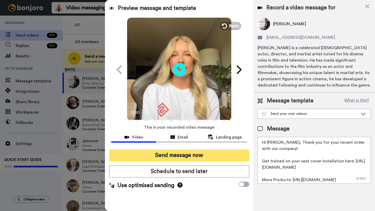
type textarea "Hi Michael, Thank you for your recent order with our company! Get trained on yo…"
click at [212, 157] on button "Send message now" at bounding box center [179, 156] width 140 height 12
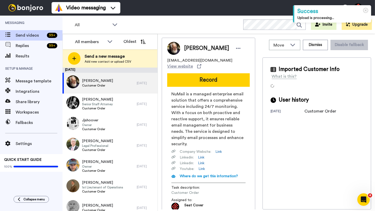
click at [187, 49] on span "[PERSON_NAME]" at bounding box center [206, 49] width 45 height 8
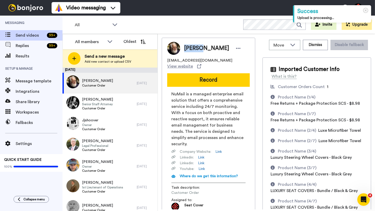
copy span "[PERSON_NAME]"
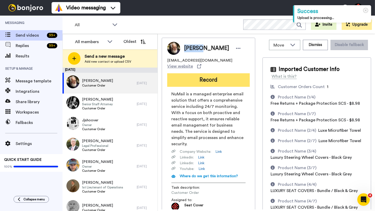
click at [204, 79] on button "Record" at bounding box center [208, 80] width 83 height 14
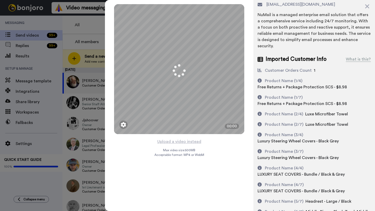
scroll to position [43, 0]
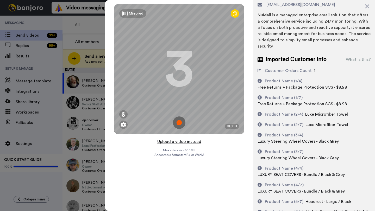
click at [175, 141] on button "Upload a video instead" at bounding box center [179, 142] width 47 height 7
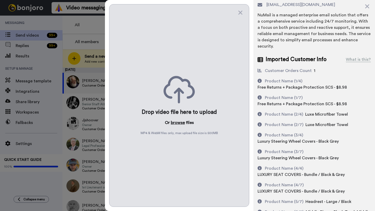
click at [177, 120] on button "browse" at bounding box center [178, 123] width 14 height 6
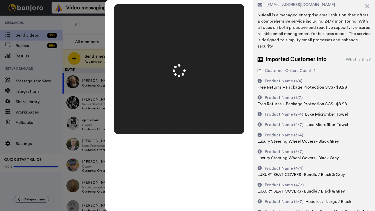
scroll to position [0, 0]
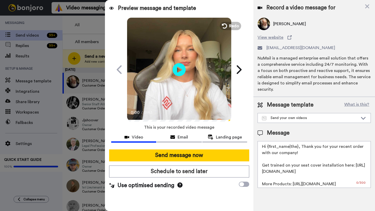
drag, startPoint x: 297, startPoint y: 148, endPoint x: 268, endPoint y: 148, distance: 29.2
click at [268, 148] on textarea "Hi {first_name|the}, Thank you for your recent order with our company! Get trai…" at bounding box center [314, 164] width 113 height 47
paste textarea "Ronald"
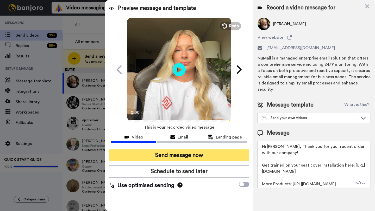
type textarea "Hi Ronald, Thank you for your recent order with our company! Get trained on you…"
click at [213, 152] on button "Send message now" at bounding box center [179, 156] width 140 height 12
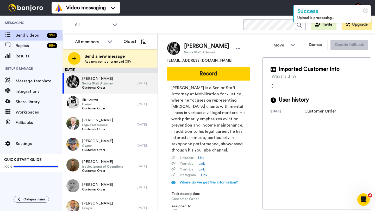
click at [194, 47] on span "[PERSON_NAME]" at bounding box center [206, 46] width 45 height 8
copy span "Brenden"
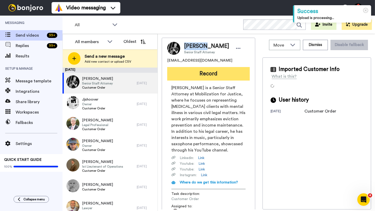
click at [208, 78] on button "Record" at bounding box center [208, 74] width 83 height 14
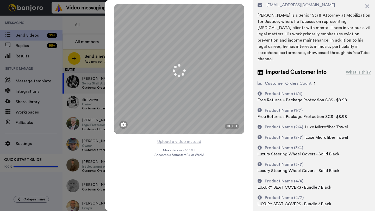
scroll to position [45, 0]
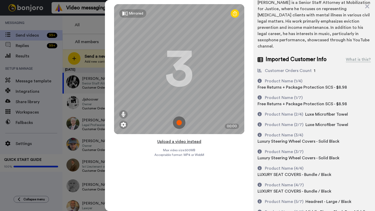
click at [180, 142] on button "Upload a video instead" at bounding box center [179, 142] width 47 height 7
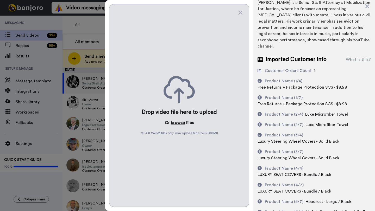
click at [177, 121] on button "browse" at bounding box center [178, 123] width 14 height 6
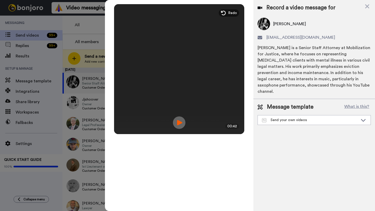
scroll to position [0, 0]
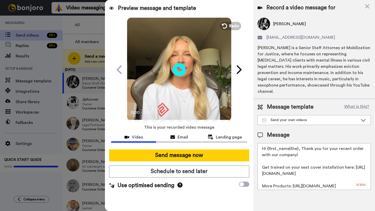
drag, startPoint x: 297, startPoint y: 145, endPoint x: 267, endPoint y: 145, distance: 29.4
click at [267, 145] on textarea "Hi {first_name|the}, Thank you for your recent order with our company! Get trai…" at bounding box center [314, 166] width 113 height 47
paste textarea "Brenden"
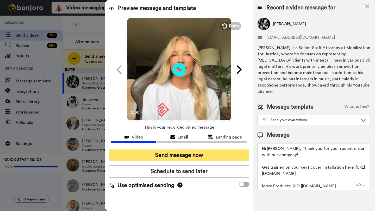
type textarea "Hi Brenden, Thank you for your recent order with our company! Get trained on yo…"
click at [207, 152] on button "Send message now" at bounding box center [179, 156] width 140 height 12
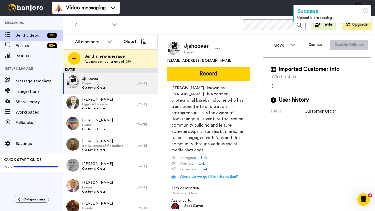
click at [198, 47] on span "Jjshoover" at bounding box center [196, 46] width 24 height 8
copy span "Jjshoover"
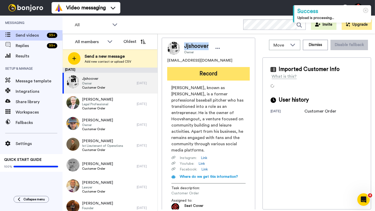
click at [205, 72] on button "Record" at bounding box center [208, 74] width 83 height 14
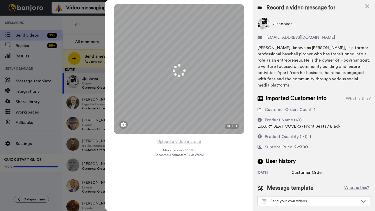
click at [176, 142] on button "Upload a video instead" at bounding box center [179, 142] width 47 height 7
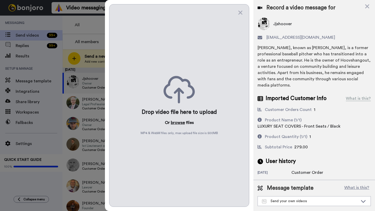
click at [178, 122] on button "browse" at bounding box center [178, 123] width 14 height 6
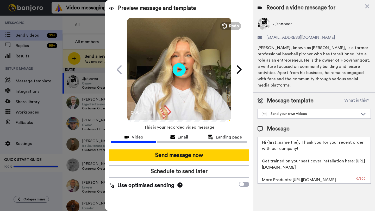
drag, startPoint x: 297, startPoint y: 144, endPoint x: 268, endPoint y: 143, distance: 29.7
click at [268, 143] on textarea "Hi {first_name|the}, Thank you for your recent order with our company! Get trai…" at bounding box center [314, 160] width 113 height 47
paste textarea "Jjshoover"
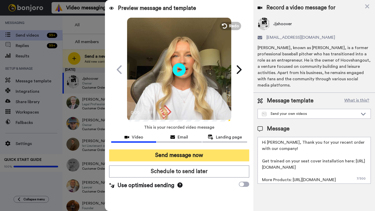
type textarea "Hi Jjshoover, Thank you for your recent order with our company! Get trained on …"
click at [199, 157] on button "Send message now" at bounding box center [179, 156] width 140 height 12
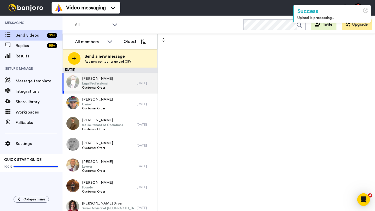
click at [127, 85] on div "[PERSON_NAME] Legal Professional Customer Order" at bounding box center [99, 83] width 74 height 21
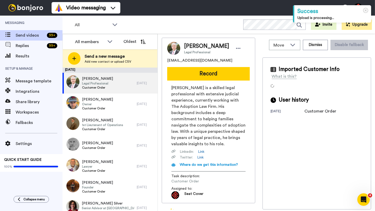
click at [188, 48] on span "[PERSON_NAME]" at bounding box center [206, 46] width 45 height 8
copy span "Ben"
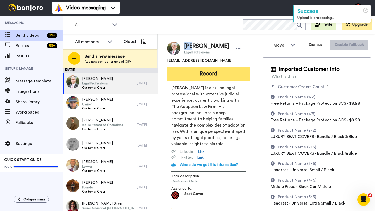
click at [203, 76] on button "Record" at bounding box center [208, 74] width 83 height 14
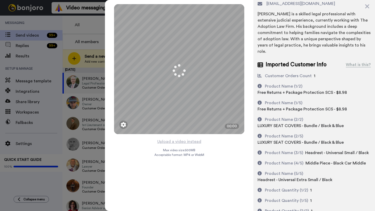
scroll to position [34, 0]
click at [177, 141] on button "Upload a video instead" at bounding box center [179, 142] width 47 height 7
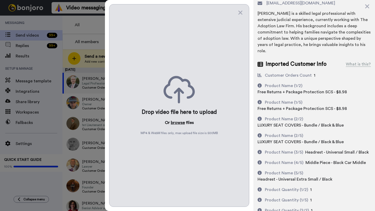
click at [172, 124] on button "browse" at bounding box center [178, 123] width 14 height 6
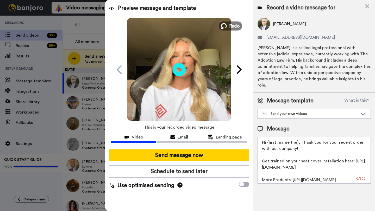
scroll to position [0, 0]
click at [233, 24] on span "Redo" at bounding box center [234, 25] width 11 height 7
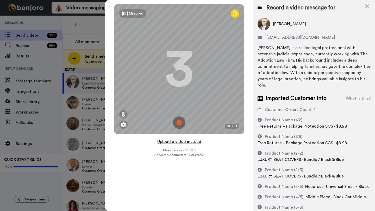
click at [179, 142] on button "Upload a video instead" at bounding box center [179, 142] width 47 height 7
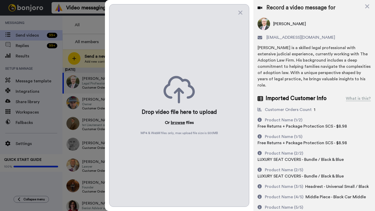
click at [176, 124] on button "browse" at bounding box center [178, 123] width 14 height 6
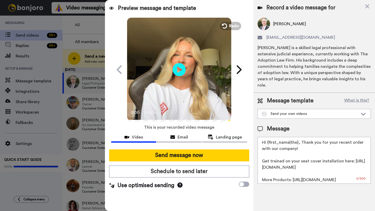
drag, startPoint x: 297, startPoint y: 138, endPoint x: 267, endPoint y: 138, distance: 29.7
click at [267, 138] on textarea "Hi {first_name|the}, Thank you for your recent order with our company! Get trai…" at bounding box center [314, 160] width 113 height 47
paste textarea "Ben"
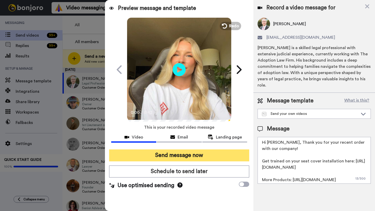
type textarea "Hi [PERSON_NAME], Thank you for your recent order with our company! Get trained…"
click at [225, 156] on button "Send message now" at bounding box center [179, 156] width 140 height 12
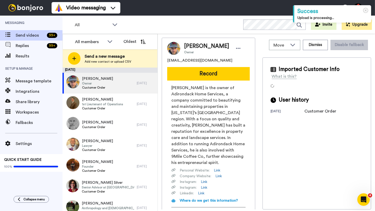
click at [190, 49] on span "[PERSON_NAME]" at bounding box center [206, 46] width 45 height 8
copy span "[PERSON_NAME]"
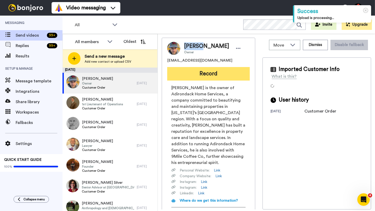
click at [208, 78] on button "Record" at bounding box center [208, 74] width 83 height 14
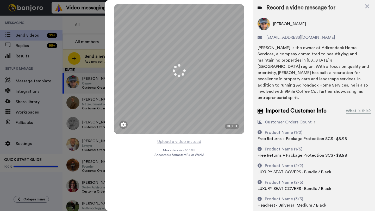
click at [181, 143] on button "Upload a video instead" at bounding box center [179, 142] width 47 height 7
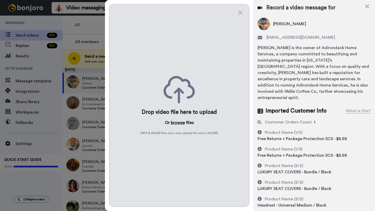
click at [175, 124] on button "browse" at bounding box center [178, 123] width 14 height 6
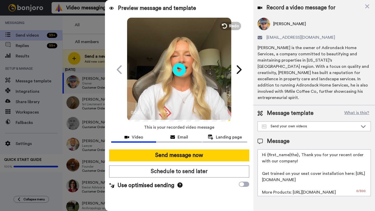
drag, startPoint x: 298, startPoint y: 150, endPoint x: 267, endPoint y: 150, distance: 31.2
click at [267, 150] on textarea "Hi {first_name|the}, Thank you for your recent order with our company! Get trai…" at bounding box center [314, 173] width 113 height 47
paste textarea "[PERSON_NAME]"
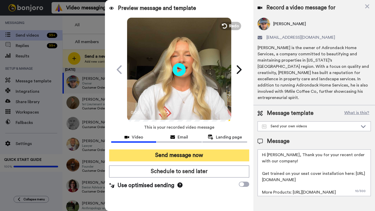
type textarea "Hi [PERSON_NAME], Thank you for your recent order with our company! Get trained…"
click at [189, 153] on button "Send message now" at bounding box center [179, 156] width 140 height 12
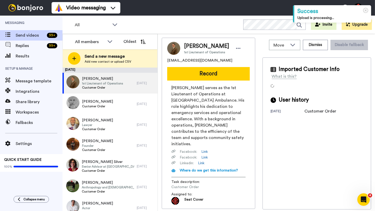
click at [191, 48] on span "Peter Graziano" at bounding box center [206, 46] width 45 height 8
copy span "Peter"
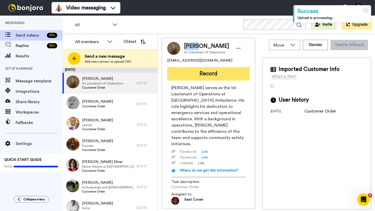
click at [204, 76] on button "Record" at bounding box center [208, 74] width 83 height 14
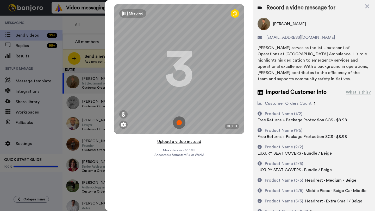
click at [178, 142] on button "Upload a video instead" at bounding box center [179, 142] width 47 height 7
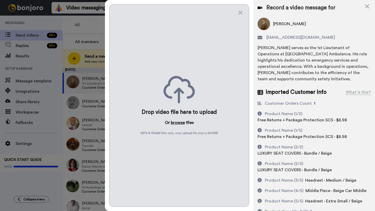
click at [176, 124] on button "browse" at bounding box center [178, 123] width 14 height 6
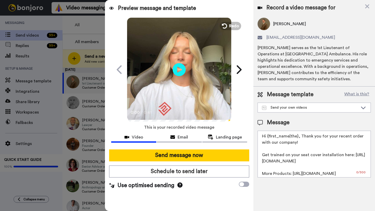
drag, startPoint x: 297, startPoint y: 139, endPoint x: 267, endPoint y: 139, distance: 29.9
click at [267, 139] on textarea "Hi {first_name|the}, Thank you for your recent order with our company! Get trai…" at bounding box center [314, 154] width 113 height 47
paste textarea "Peter"
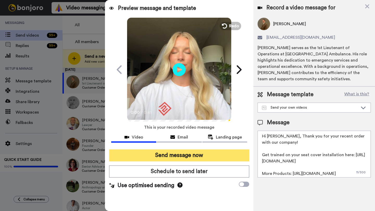
type textarea "Hi Peter, Thank you for your recent order with our company! Get trained on your…"
click at [218, 154] on button "Send message now" at bounding box center [179, 156] width 140 height 12
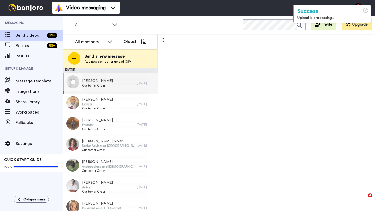
click at [130, 84] on div "[PERSON_NAME] Customer Order" at bounding box center [99, 83] width 74 height 21
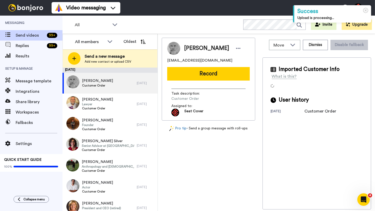
click at [190, 49] on span "[PERSON_NAME]" at bounding box center [206, 49] width 45 height 8
copy span "[PERSON_NAME]"
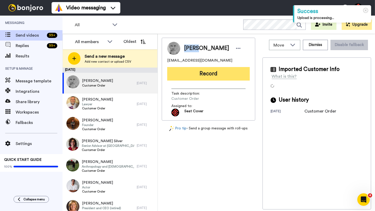
click at [205, 80] on button "Record" at bounding box center [208, 74] width 83 height 14
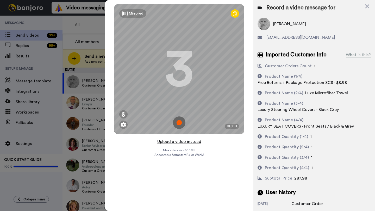
click at [181, 142] on button "Upload a video instead" at bounding box center [179, 142] width 47 height 7
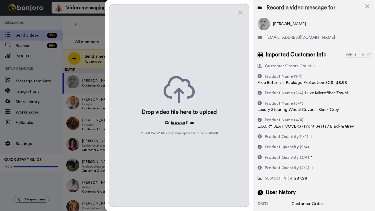
click at [177, 123] on button "browse" at bounding box center [178, 123] width 14 height 6
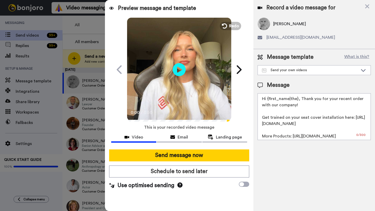
drag, startPoint x: 298, startPoint y: 101, endPoint x: 268, endPoint y: 100, distance: 30.2
click at [268, 100] on textarea "Hi {first_name|the}, Thank you for your recent order with our company! Get trai…" at bounding box center [314, 116] width 113 height 47
paste textarea "[PERSON_NAME]"
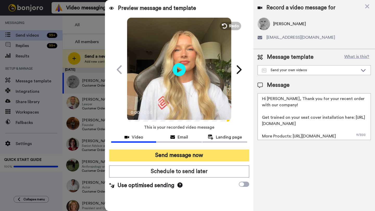
type textarea "Hi [PERSON_NAME], Thank you for your recent order with our company! Get trained…"
click at [187, 153] on button "Send message now" at bounding box center [179, 156] width 140 height 12
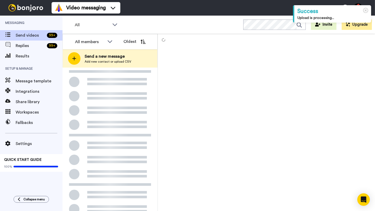
click at [132, 82] on div "William Hale Lawyer Customer Order" at bounding box center [99, 83] width 74 height 21
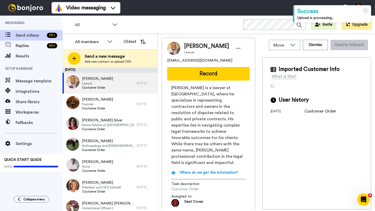
click at [191, 46] on span "William Hale" at bounding box center [206, 46] width 45 height 8
copy span "William"
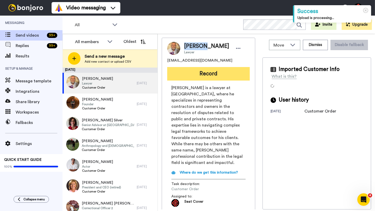
click at [205, 70] on button "Record" at bounding box center [208, 74] width 83 height 14
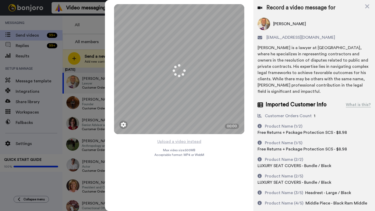
click at [180, 142] on button "Upload a video instead" at bounding box center [179, 142] width 47 height 7
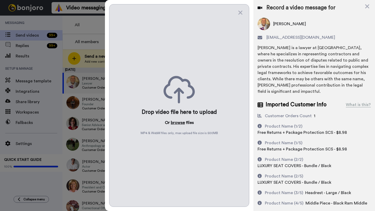
click at [175, 120] on button "browse" at bounding box center [178, 123] width 14 height 6
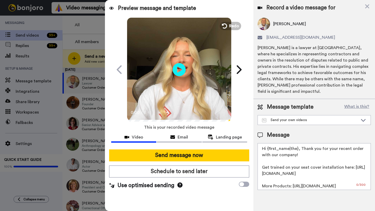
drag, startPoint x: 297, startPoint y: 143, endPoint x: 268, endPoint y: 143, distance: 28.9
click at [268, 143] on textarea "Hi {first_name|the}, Thank you for your recent order with our company! Get trai…" at bounding box center [314, 166] width 113 height 47
paste textarea "William"
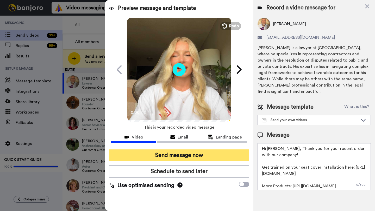
type textarea "Hi William, Thank you for your recent order with our company! Get trained on yo…"
click at [190, 157] on button "Send message now" at bounding box center [179, 156] width 140 height 12
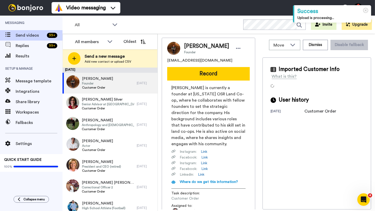
click at [188, 45] on span "Jesse Fisher" at bounding box center [206, 46] width 45 height 8
copy span "Jesse"
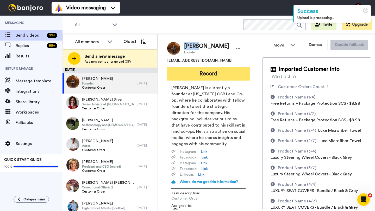
click at [196, 70] on button "Record" at bounding box center [208, 74] width 83 height 14
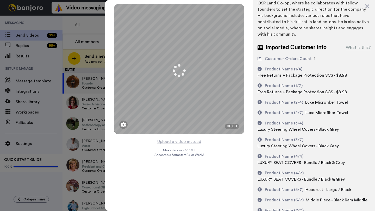
scroll to position [51, 0]
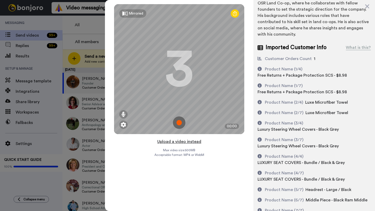
click at [179, 142] on button "Upload a video instead" at bounding box center [179, 142] width 47 height 7
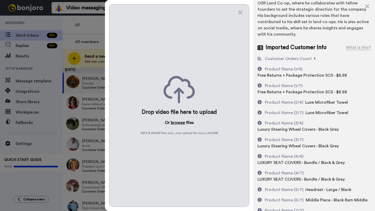
click at [177, 123] on button "browse" at bounding box center [178, 123] width 14 height 6
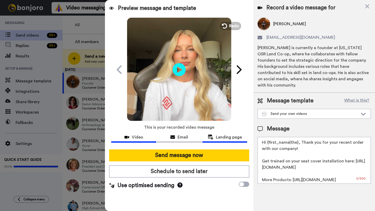
scroll to position [0, 0]
drag, startPoint x: 297, startPoint y: 138, endPoint x: 269, endPoint y: 137, distance: 27.9
click at [269, 137] on textarea "Hi {first_name|the}, Thank you for your recent order with our company! Get trai…" at bounding box center [314, 160] width 113 height 47
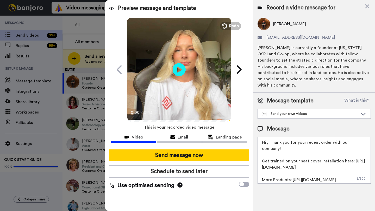
paste textarea "Jesse"
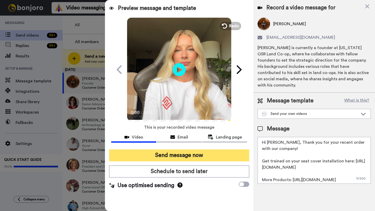
type textarea "Hi Jesse, Thank you for your recent order with our company! Get trained on your…"
click at [198, 154] on button "Send message now" at bounding box center [179, 156] width 140 height 12
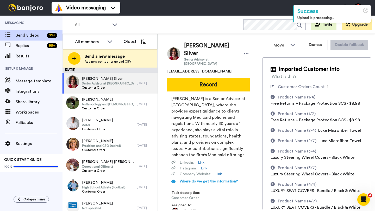
click at [190, 46] on span "[PERSON_NAME] Silver" at bounding box center [211, 50] width 54 height 16
copy span "[PERSON_NAME]"
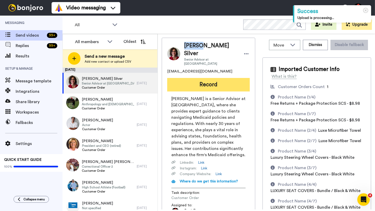
click at [205, 78] on button "Record" at bounding box center [208, 85] width 83 height 14
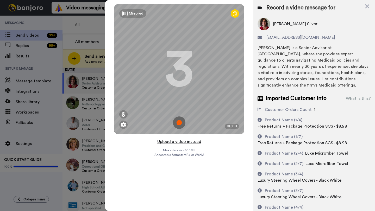
click at [178, 142] on button "Upload a video instead" at bounding box center [179, 142] width 47 height 7
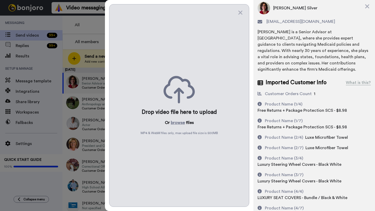
scroll to position [16, 0]
click at [174, 123] on button "browse" at bounding box center [178, 123] width 14 height 6
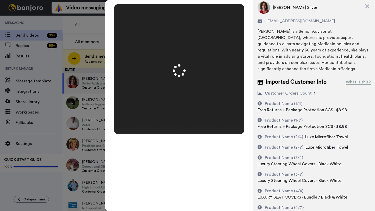
scroll to position [0, 0]
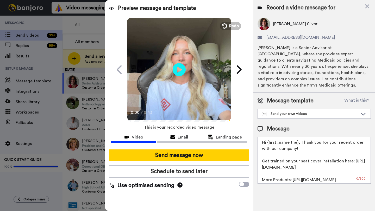
drag, startPoint x: 297, startPoint y: 138, endPoint x: 268, endPoint y: 139, distance: 29.2
click at [268, 139] on textarea "Hi {first_name|the}, Thank you for your recent order with our company! Get trai…" at bounding box center [314, 160] width 113 height 47
paste textarea "[PERSON_NAME]"
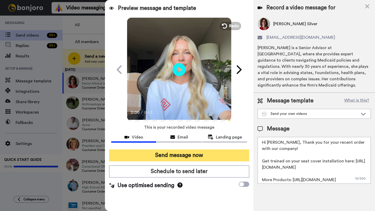
type textarea "Hi [PERSON_NAME], Thank you for your recent order with our company! Get trained…"
click at [214, 154] on button "Send message now" at bounding box center [179, 156] width 140 height 12
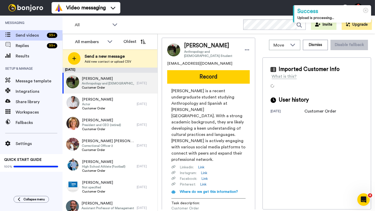
click at [191, 47] on span "[PERSON_NAME]" at bounding box center [211, 46] width 55 height 8
copy span "[PERSON_NAME]"
click at [213, 83] on div "[PERSON_NAME] Anthropology and Spanish Student [EMAIL_ADDRESS][DOMAIN_NAME] Rec…" at bounding box center [208, 134] width 93 height 193
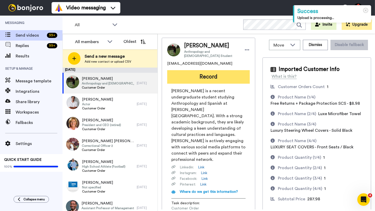
click at [211, 76] on button "Record" at bounding box center [208, 77] width 83 height 14
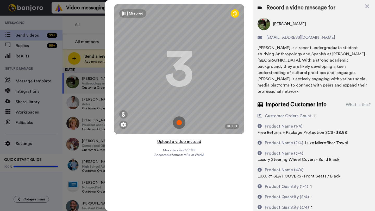
click at [181, 142] on button "Upload a video instead" at bounding box center [179, 142] width 47 height 7
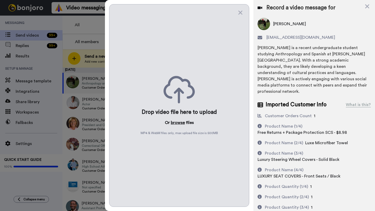
click at [178, 124] on button "browse" at bounding box center [178, 123] width 14 height 6
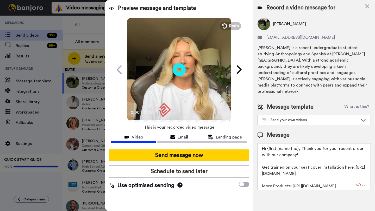
drag, startPoint x: 297, startPoint y: 144, endPoint x: 268, endPoint y: 145, distance: 29.2
click at [268, 145] on textarea "Hi {first_name|the}, Thank you for your recent order with our company! Get trai…" at bounding box center [314, 166] width 113 height 47
paste textarea "[PERSON_NAME]"
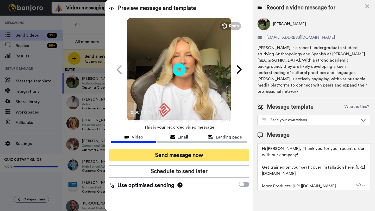
type textarea "Hi [PERSON_NAME], Thank you for your recent order with our company! Get trained…"
click at [205, 159] on button "Send message now" at bounding box center [179, 156] width 140 height 12
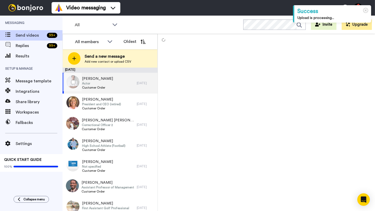
click at [131, 84] on div "[PERSON_NAME] Actor Customer Order" at bounding box center [99, 83] width 74 height 21
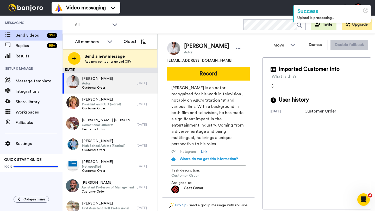
click at [192, 46] on span "[PERSON_NAME]" at bounding box center [206, 46] width 45 height 8
copy span "[PERSON_NAME]"
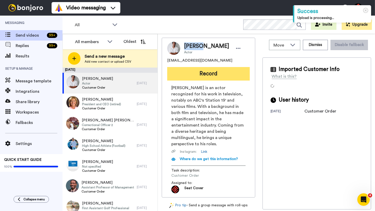
click at [201, 74] on button "Record" at bounding box center [208, 74] width 83 height 14
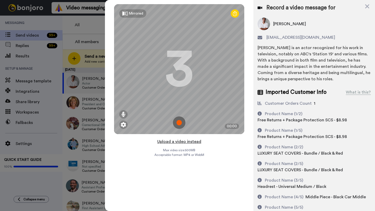
click at [178, 142] on button "Upload a video instead" at bounding box center [179, 142] width 47 height 7
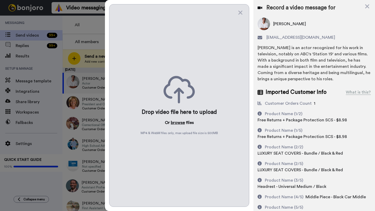
click at [179, 125] on button "browse" at bounding box center [178, 123] width 14 height 6
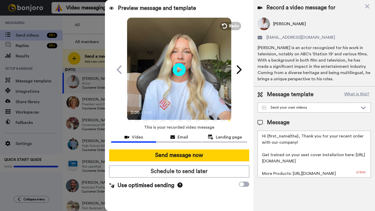
drag, startPoint x: 297, startPoint y: 138, endPoint x: 268, endPoint y: 139, distance: 29.4
click at [268, 139] on textarea "Hi {first_name|the}, Thank you for your recent order with our company! Get trai…" at bounding box center [314, 154] width 113 height 47
paste textarea "[PERSON_NAME]"
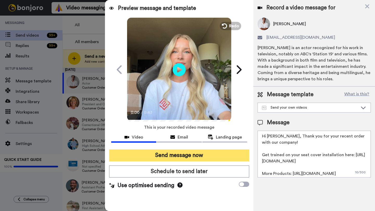
type textarea "Hi [PERSON_NAME], Thank you for your recent order with our company! Get trained…"
click at [186, 156] on button "Send message now" at bounding box center [179, 156] width 140 height 12
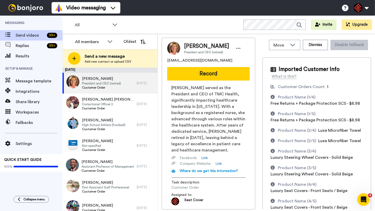
click at [189, 47] on span "Judy Rich" at bounding box center [206, 46] width 45 height 8
copy span "Judy"
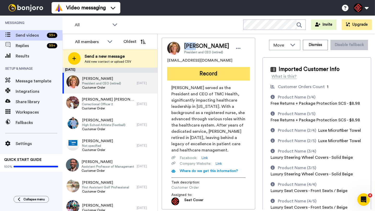
click at [200, 74] on button "Record" at bounding box center [208, 74] width 83 height 14
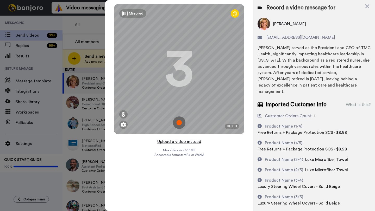
click at [183, 140] on button "Upload a video instead" at bounding box center [179, 142] width 47 height 7
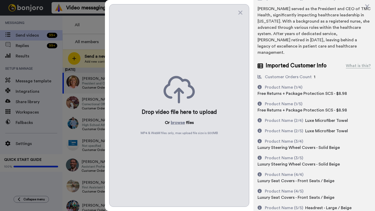
scroll to position [40, 0]
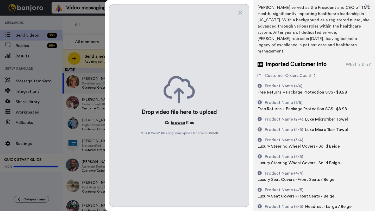
click at [174, 123] on button "browse" at bounding box center [178, 123] width 14 height 6
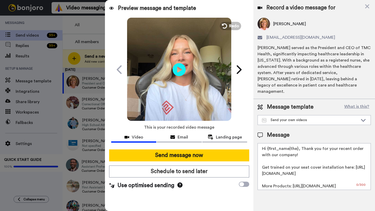
scroll to position [0, 0]
drag, startPoint x: 297, startPoint y: 144, endPoint x: 268, endPoint y: 143, distance: 28.7
click at [268, 143] on textarea "Hi {first_name|the}, Thank you for your recent order with our company! Get trai…" at bounding box center [314, 166] width 113 height 47
paste textarea "Judy"
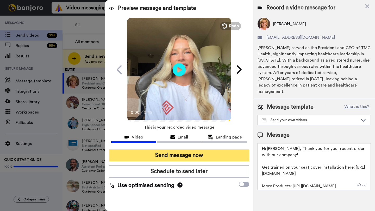
type textarea "Hi Judy, Thank you for your recent order with our company! Get trained on your …"
click at [201, 155] on button "Send message now" at bounding box center [179, 156] width 140 height 12
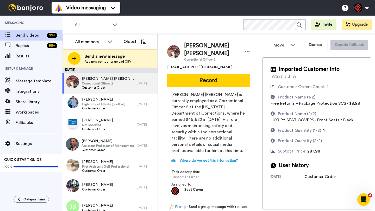
click at [196, 45] on span "Jonathan Eliud Gaytan Romero" at bounding box center [212, 50] width 56 height 16
copy span "Jonathan"
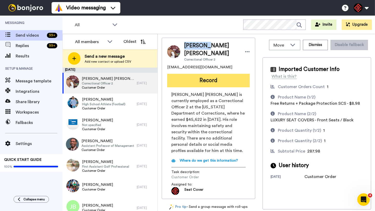
click at [207, 83] on button "Record" at bounding box center [208, 81] width 83 height 14
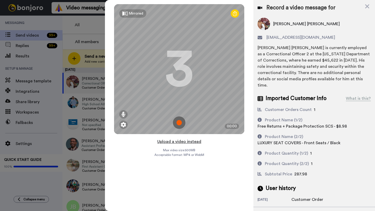
click at [180, 141] on button "Upload a video instead" at bounding box center [179, 142] width 47 height 7
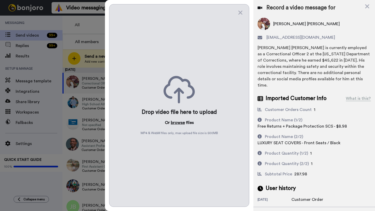
click at [177, 123] on button "browse" at bounding box center [178, 123] width 14 height 6
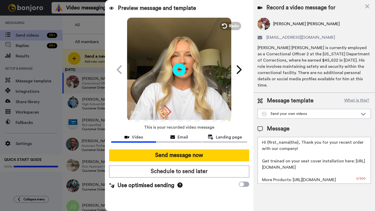
drag, startPoint x: 298, startPoint y: 139, endPoint x: 268, endPoint y: 139, distance: 29.9
click at [268, 139] on textarea "Hi {first_name|the}, Thank you for your recent order with our company! Get trai…" at bounding box center [314, 160] width 113 height 47
paste textarea "Jonathan"
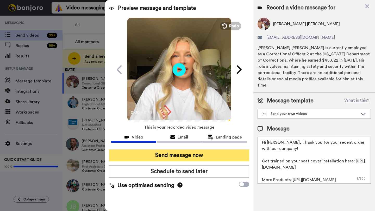
type textarea "Hi Jonathan, Thank you for your recent order with our company! Get trained on y…"
click at [189, 156] on button "Send message now" at bounding box center [179, 156] width 140 height 12
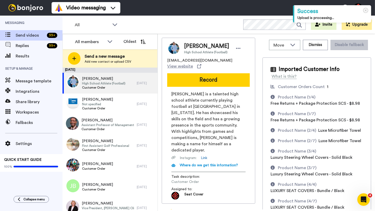
click at [189, 48] on span "[PERSON_NAME]" at bounding box center [206, 46] width 45 height 8
copy span "Kale"
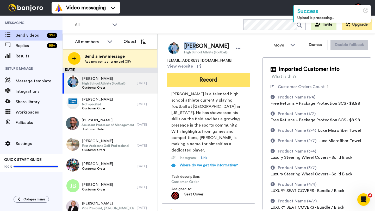
click at [203, 73] on button "Record" at bounding box center [208, 80] width 83 height 14
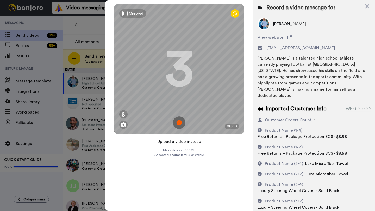
click at [173, 141] on button "Upload a video instead" at bounding box center [179, 142] width 47 height 7
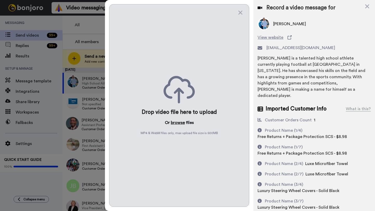
click at [177, 124] on button "browse" at bounding box center [178, 123] width 14 height 6
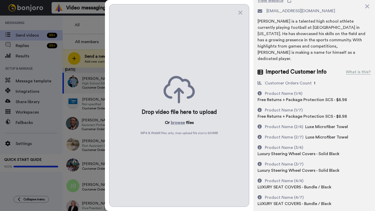
scroll to position [35, 0]
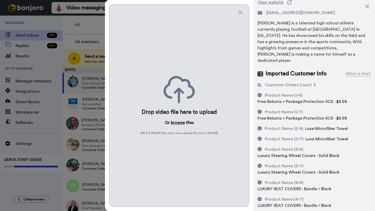
click at [175, 123] on button "browse" at bounding box center [178, 123] width 14 height 6
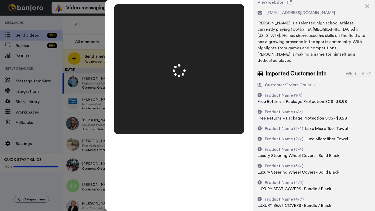
scroll to position [0, 0]
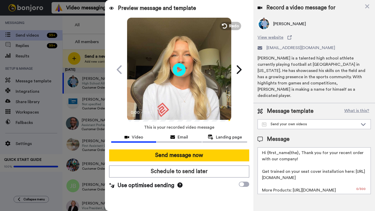
drag, startPoint x: 297, startPoint y: 148, endPoint x: 267, endPoint y: 149, distance: 29.7
click at [267, 149] on textarea "Hi {first_name|the}, Thank you for your recent order with our company! Get trai…" at bounding box center [314, 171] width 113 height 47
paste textarea "Kale"
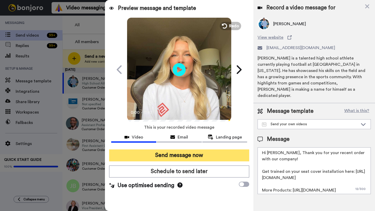
type textarea "Hi Kale, Thank you for your recent order with our company! Get trained on your …"
click at [192, 157] on button "Send message now" at bounding box center [179, 156] width 140 height 12
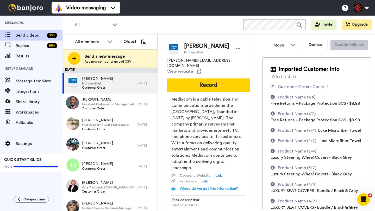
click at [194, 48] on span "[PERSON_NAME]" at bounding box center [206, 46] width 45 height 8
copy span "[PERSON_NAME]"
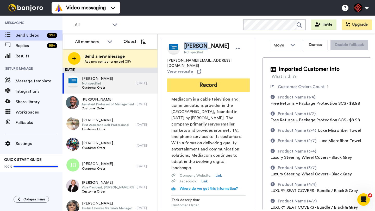
click at [205, 79] on button "Record" at bounding box center [208, 86] width 83 height 14
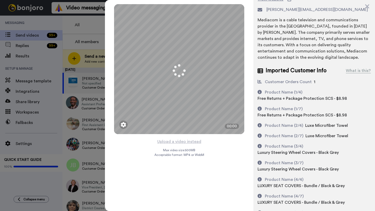
scroll to position [38, 0]
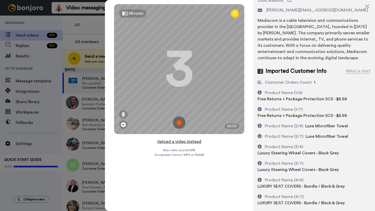
click at [175, 141] on button "Upload a video instead" at bounding box center [179, 142] width 47 height 7
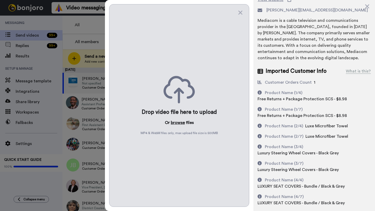
click at [179, 123] on button "browse" at bounding box center [178, 123] width 14 height 6
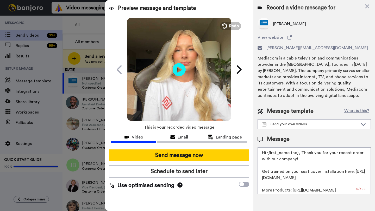
scroll to position [0, 0]
drag, startPoint x: 298, startPoint y: 155, endPoint x: 267, endPoint y: 155, distance: 31.2
click at [267, 155] on textarea "Hi {first_name|the}, Thank you for your recent order with our company! Get trai…" at bounding box center [314, 171] width 113 height 47
paste textarea "[PERSON_NAME]"
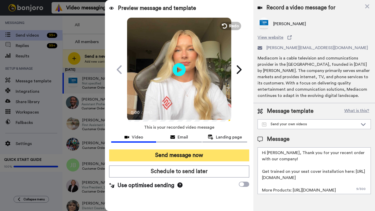
type textarea "Hi [PERSON_NAME], Thank you for your recent order with our company! Get trained…"
click at [198, 156] on button "Send message now" at bounding box center [179, 156] width 140 height 12
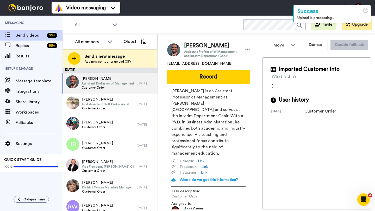
click at [190, 44] on span "[PERSON_NAME]" at bounding box center [212, 46] width 56 height 8
copy span "[PERSON_NAME]"
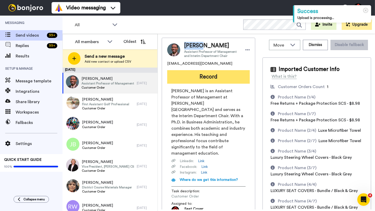
click at [206, 75] on button "Record" at bounding box center [208, 77] width 83 height 14
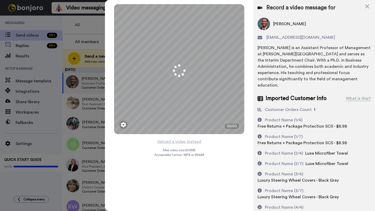
click at [181, 142] on button "Upload a video instead" at bounding box center [179, 142] width 47 height 7
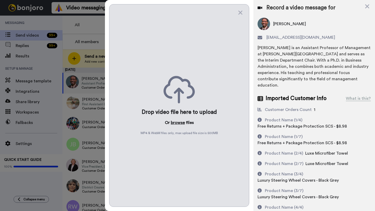
click at [178, 124] on button "browse" at bounding box center [178, 123] width 14 height 6
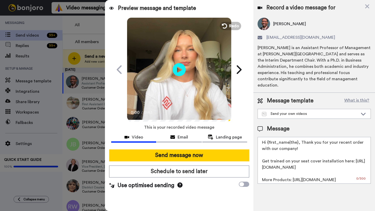
drag, startPoint x: 297, startPoint y: 137, endPoint x: 268, endPoint y: 137, distance: 28.9
click at [268, 137] on textarea "Hi {first_name|the}, Thank you for your recent order with our company! Get trai…" at bounding box center [314, 160] width 113 height 47
paste textarea "Johnny"
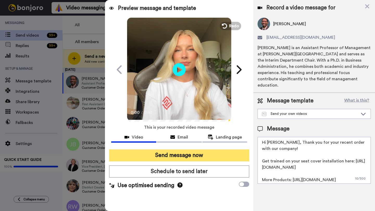
type textarea "Hi Johnny, Thank you for your recent order with our company! Get trained on you…"
click at [197, 152] on button "Send message now" at bounding box center [179, 156] width 140 height 12
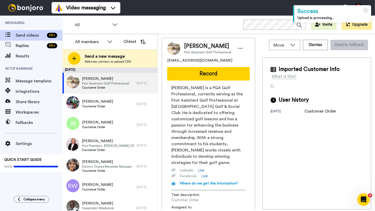
click at [190, 46] on span "[PERSON_NAME]" at bounding box center [207, 46] width 47 height 8
copy span "[PERSON_NAME]"
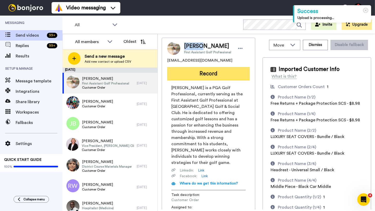
click at [206, 74] on button "Record" at bounding box center [208, 74] width 83 height 14
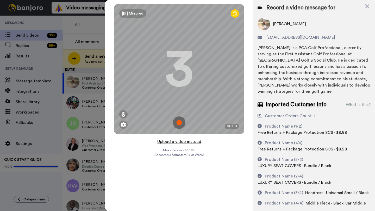
click at [180, 142] on button "Upload a video instead" at bounding box center [179, 142] width 47 height 7
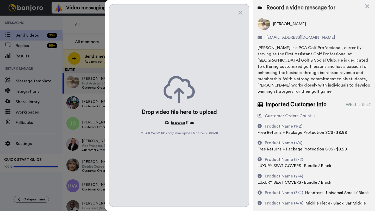
click at [179, 123] on button "browse" at bounding box center [178, 123] width 14 height 6
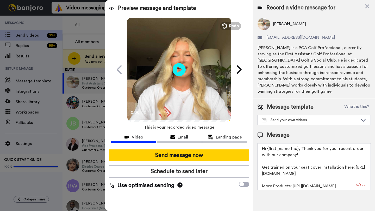
drag, startPoint x: 297, startPoint y: 150, endPoint x: 268, endPoint y: 150, distance: 29.4
click at [268, 150] on textarea "Hi {first_name|the}, Thank you for your recent order with our company! Get trai…" at bounding box center [314, 166] width 113 height 47
paste textarea "[PERSON_NAME]"
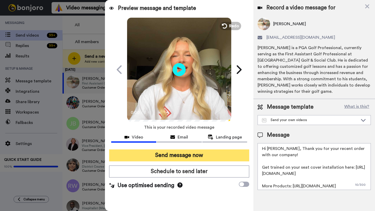
type textarea "Hi [PERSON_NAME], Thank you for your recent order with our company! Get trained…"
click at [211, 158] on button "Send message now" at bounding box center [179, 156] width 140 height 12
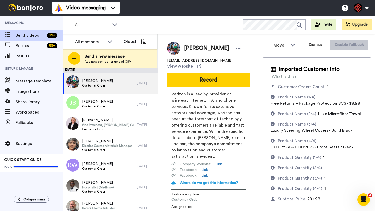
click at [189, 48] on span "[PERSON_NAME]" at bounding box center [206, 49] width 45 height 8
copy span "[PERSON_NAME]"
click at [198, 73] on button "Record" at bounding box center [208, 80] width 83 height 14
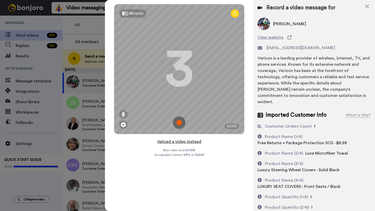
click at [176, 142] on button "Upload a video instead" at bounding box center [179, 142] width 47 height 7
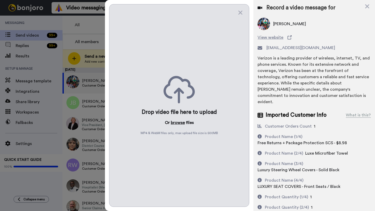
click at [178, 125] on button "browse" at bounding box center [178, 123] width 14 height 6
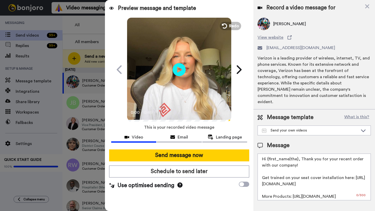
drag, startPoint x: 297, startPoint y: 154, endPoint x: 269, endPoint y: 154, distance: 28.6
click at [269, 154] on textarea "Hi {first_name|the}, Thank you for your recent order with our company! Get trai…" at bounding box center [314, 177] width 113 height 47
paste textarea "Stacie"
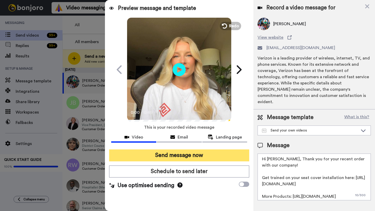
type textarea "Hi Stacie, Thank you for your recent order with our company! Get trained on you…"
click at [208, 159] on button "Send message now" at bounding box center [179, 156] width 140 height 12
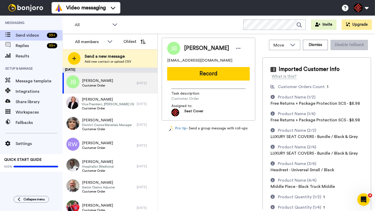
click at [189, 50] on span "James Bradburn" at bounding box center [206, 49] width 45 height 8
copy span "[PERSON_NAME]"
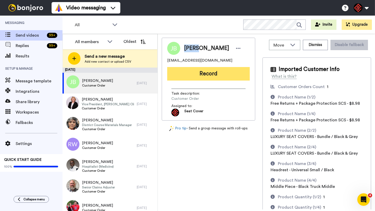
click at [198, 75] on button "Record" at bounding box center [208, 74] width 83 height 14
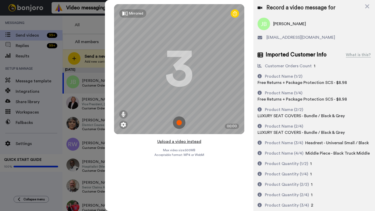
click at [177, 142] on button "Upload a video instead" at bounding box center [179, 142] width 47 height 7
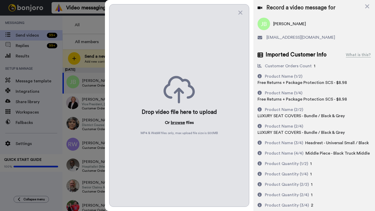
click at [176, 124] on button "browse" at bounding box center [178, 123] width 14 height 6
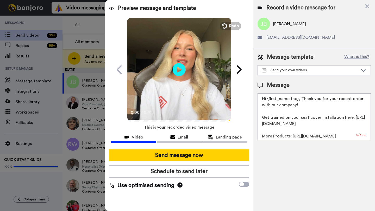
drag, startPoint x: 297, startPoint y: 101, endPoint x: 268, endPoint y: 100, distance: 29.4
click at [268, 100] on textarea "Hi {first_name|the}, Thank you for your recent order with our company! Get trai…" at bounding box center [314, 116] width 113 height 47
paste textarea "[PERSON_NAME]"
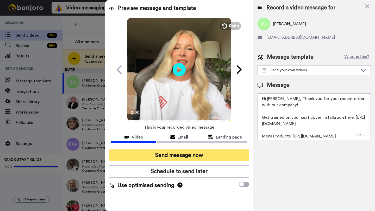
type textarea "Hi [PERSON_NAME], Thank you for your recent order with our company! Get trained…"
click at [190, 152] on button "Send message now" at bounding box center [179, 156] width 140 height 12
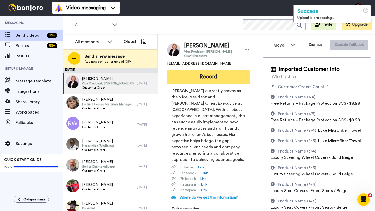
click at [202, 84] on button "Record" at bounding box center [208, 77] width 83 height 14
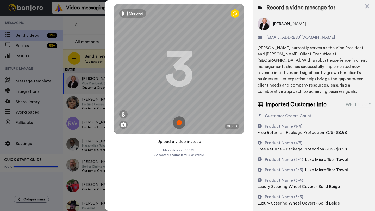
click at [174, 143] on button "Upload a video instead" at bounding box center [179, 142] width 47 height 7
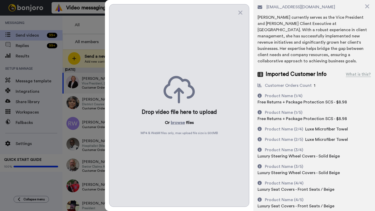
scroll to position [31, 0]
click at [172, 124] on button "browse" at bounding box center [178, 123] width 14 height 6
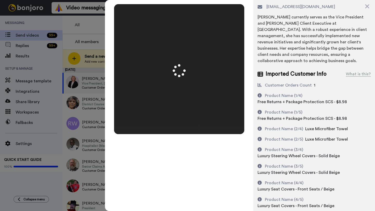
scroll to position [0, 0]
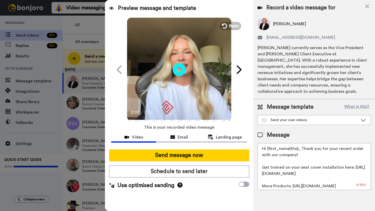
drag, startPoint x: 297, startPoint y: 150, endPoint x: 267, endPoint y: 150, distance: 30.5
click at [267, 150] on textarea "Hi {first_name|the}, Thank you for your recent order with our company! Get trai…" at bounding box center [314, 166] width 113 height 47
paste textarea "[PERSON_NAME]"
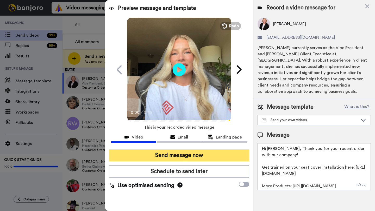
type textarea "Hi [PERSON_NAME], Thank you for your recent order with our company! Get trained…"
click at [192, 155] on button "Send message now" at bounding box center [179, 156] width 140 height 12
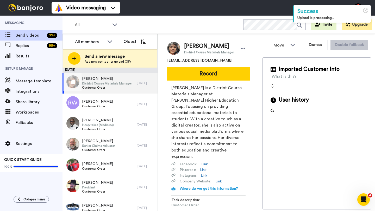
click at [128, 84] on span "District Course Materials Manager" at bounding box center [107, 83] width 50 height 4
click at [190, 48] on span "Socorro Calderon" at bounding box center [209, 46] width 50 height 8
copy span "Socorro"
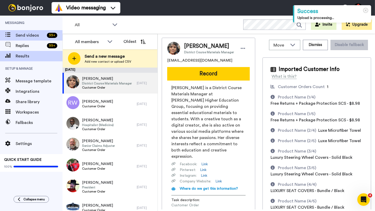
click at [42, 61] on div "Messaging Send videos 99 + Replies 99 + Results Setup & Manage Message template…" at bounding box center [31, 103] width 62 height 175
click at [192, 46] on span "Socorro Calderon" at bounding box center [209, 46] width 50 height 8
copy span "Socorro"
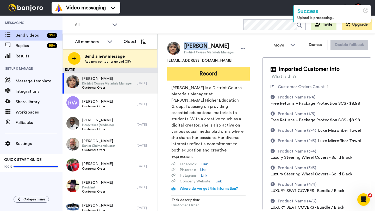
click at [216, 77] on button "Record" at bounding box center [208, 74] width 83 height 14
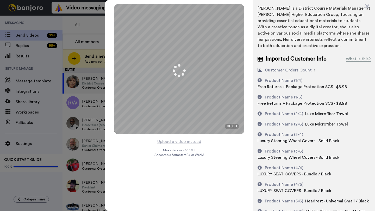
scroll to position [40, 0]
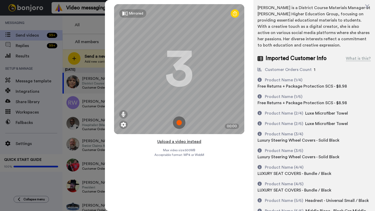
click at [178, 142] on button "Upload a video instead" at bounding box center [179, 142] width 47 height 7
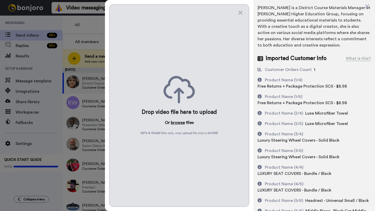
click at [178, 121] on button "browse" at bounding box center [178, 123] width 14 height 6
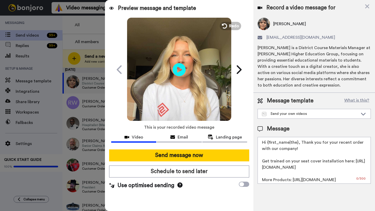
scroll to position [0, 0]
drag, startPoint x: 297, startPoint y: 144, endPoint x: 268, endPoint y: 144, distance: 29.2
click at [268, 144] on textarea "Hi {first_name|the}, Thank you for your recent order with our company! Get trai…" at bounding box center [314, 160] width 113 height 47
paste textarea "Socorro"
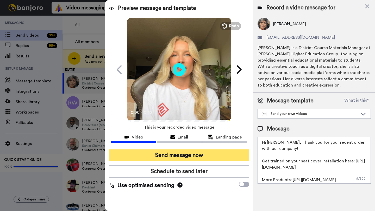
type textarea "Hi Socorro, Thank you for your recent order with our company! Get trained on yo…"
click at [219, 157] on button "Send message now" at bounding box center [179, 156] width 140 height 12
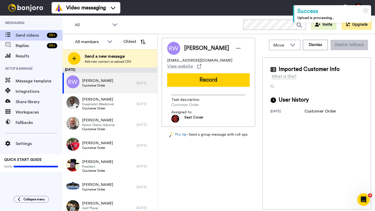
click at [193, 47] on span "Robert Wilson" at bounding box center [206, 49] width 45 height 8
copy span "Robert"
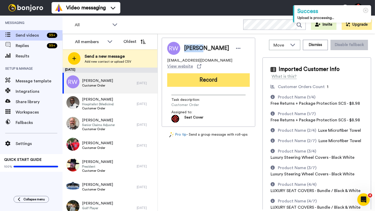
click at [209, 77] on button "Record" at bounding box center [208, 80] width 83 height 14
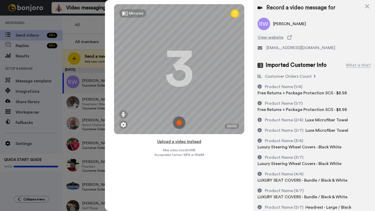
click at [180, 142] on button "Upload a video instead" at bounding box center [179, 142] width 47 height 7
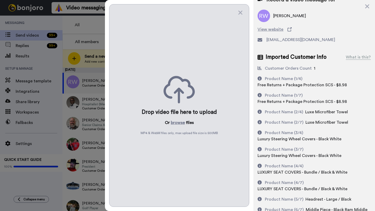
scroll to position [8, 0]
click at [176, 123] on button "browse" at bounding box center [178, 123] width 14 height 6
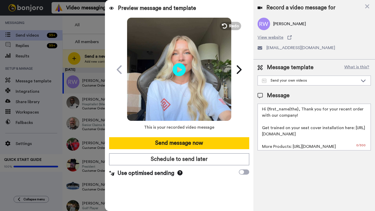
scroll to position [0, 0]
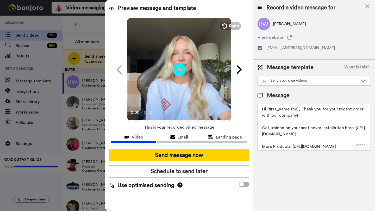
drag, startPoint x: 297, startPoint y: 111, endPoint x: 267, endPoint y: 111, distance: 29.4
click at [267, 111] on textarea "Hi {first_name|the}, Thank you for your recent order with our company! Get trai…" at bounding box center [314, 127] width 113 height 47
paste textarea "Robert"
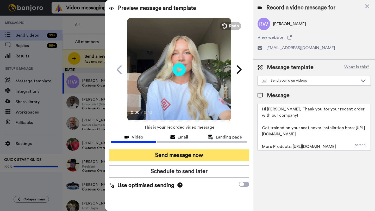
type textarea "Hi Robert, Thank you for your recent order with our company! Get trained on you…"
click at [192, 155] on button "Send message now" at bounding box center [179, 156] width 140 height 12
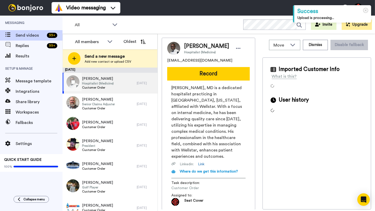
click at [133, 86] on div "[PERSON_NAME] Hospitalist (Medicine) Customer Order" at bounding box center [99, 83] width 74 height 21
click at [193, 47] on span "[PERSON_NAME]" at bounding box center [206, 46] width 45 height 8
copy span "Chidiebere"
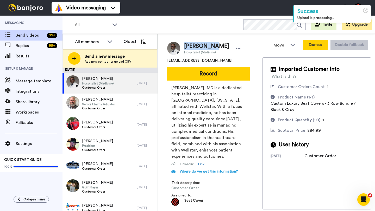
click at [309, 49] on button "Dismiss" at bounding box center [315, 45] width 25 height 10
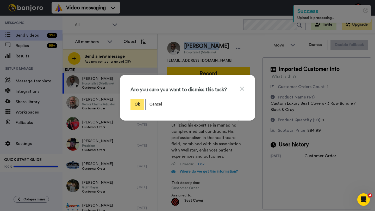
click at [131, 106] on button "Ok" at bounding box center [137, 104] width 14 height 11
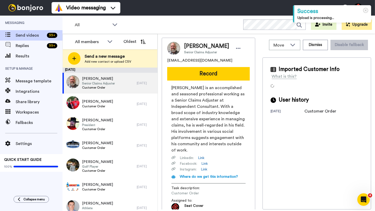
click at [192, 46] on span "[PERSON_NAME]" at bounding box center [206, 46] width 45 height 8
copy span "Mark"
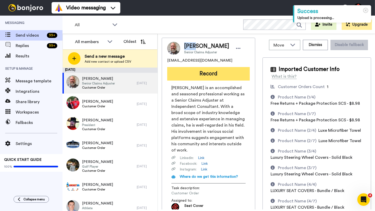
click at [193, 71] on button "Record" at bounding box center [208, 74] width 83 height 14
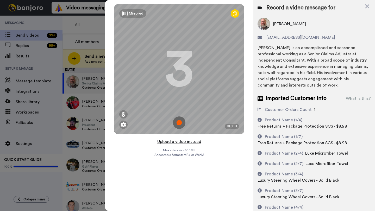
click at [178, 141] on button "Upload a video instead" at bounding box center [179, 142] width 47 height 7
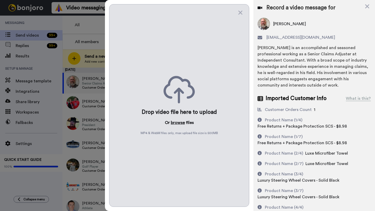
click at [177, 124] on button "browse" at bounding box center [178, 123] width 14 height 6
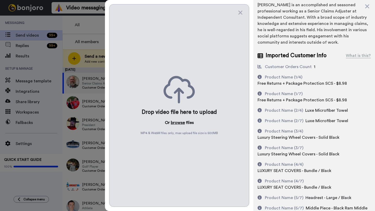
click at [177, 121] on button "browse" at bounding box center [178, 123] width 14 height 6
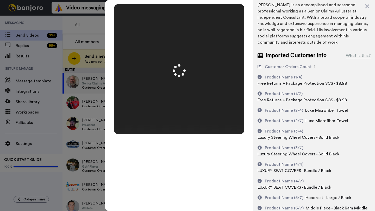
scroll to position [0, 0]
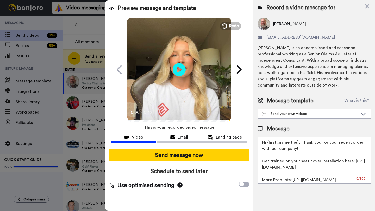
drag, startPoint x: 297, startPoint y: 144, endPoint x: 268, endPoint y: 144, distance: 28.9
click at [268, 144] on textarea "Hi {first_name|the}, Thank you for your recent order with our company! Get trai…" at bounding box center [314, 160] width 113 height 47
paste textarea "Mark"
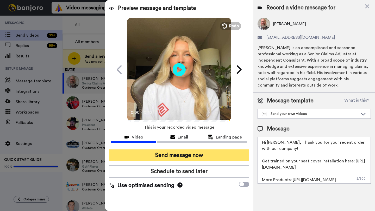
type textarea "Hi Mark, Thank you for your recent order with our company! Get trained on your …"
click at [225, 159] on button "Send message now" at bounding box center [179, 156] width 140 height 12
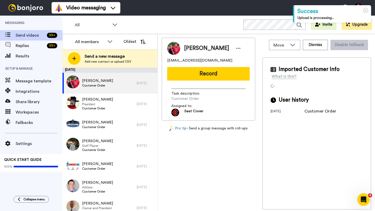
click at [189, 49] on span "[PERSON_NAME]" at bounding box center [206, 49] width 45 height 8
copy span "[PERSON_NAME]"
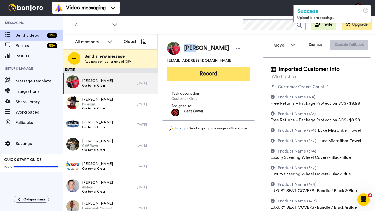
click at [204, 80] on button "Record" at bounding box center [208, 74] width 83 height 14
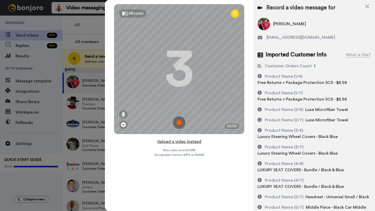
click at [182, 141] on button "Upload a video instead" at bounding box center [179, 142] width 47 height 7
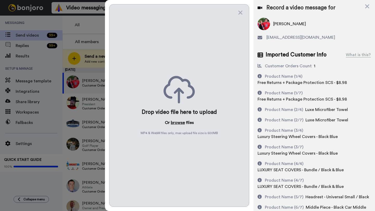
click at [179, 124] on button "browse" at bounding box center [178, 123] width 14 height 6
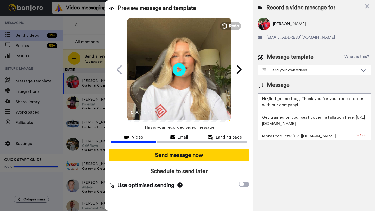
drag, startPoint x: 297, startPoint y: 101, endPoint x: 268, endPoint y: 100, distance: 29.4
click at [268, 100] on textarea "Hi {first_name|the}, Thank you for your recent order with our company! Get trai…" at bounding box center [314, 116] width 113 height 47
paste textarea "Joan"
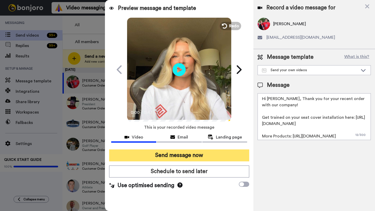
type textarea "Hi Joan, Thank you for your recent order with our company! Get trained on your …"
click at [202, 151] on button "Send message now" at bounding box center [179, 156] width 140 height 12
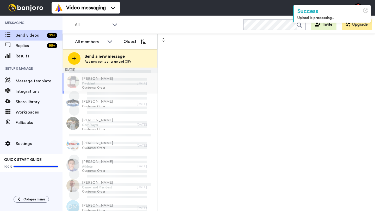
click at [128, 85] on div "Jeff Wolf President Customer Order" at bounding box center [99, 83] width 74 height 21
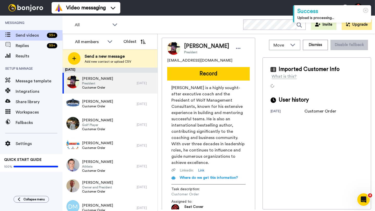
click at [189, 46] on span "Jeff Wolf" at bounding box center [206, 46] width 45 height 8
copy span "Jeff"
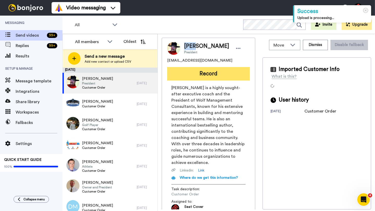
click at [211, 71] on button "Record" at bounding box center [208, 74] width 83 height 14
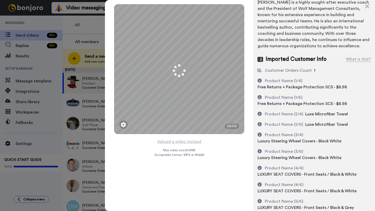
scroll to position [47, 0]
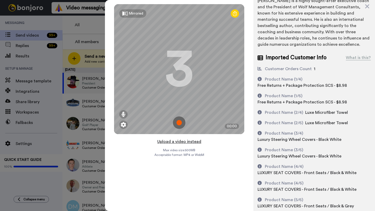
click at [176, 142] on button "Upload a video instead" at bounding box center [179, 142] width 47 height 7
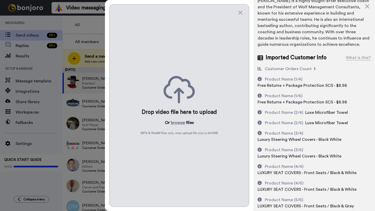
click at [176, 119] on div "Drop video file here to upload Or browse files MP4 & WebM files only, max uploa…" at bounding box center [179, 105] width 140 height 203
click at [176, 122] on button "browse" at bounding box center [178, 123] width 14 height 6
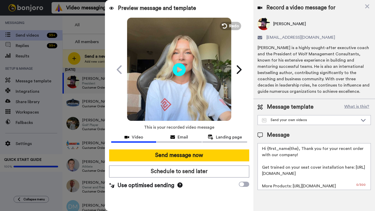
scroll to position [0, 0]
drag, startPoint x: 298, startPoint y: 151, endPoint x: 267, endPoint y: 151, distance: 31.2
click at [267, 151] on textarea "Hi {first_name|the}, Thank you for your recent order with our company! Get trai…" at bounding box center [314, 166] width 113 height 47
paste textarea "Jeff"
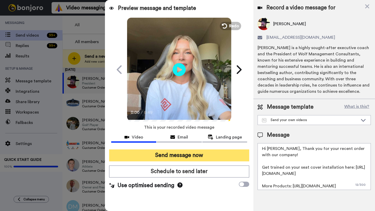
type textarea "Hi Jeff, Thank you for your recent order with our company! Get trained on your …"
click at [203, 159] on button "Send message now" at bounding box center [179, 156] width 140 height 12
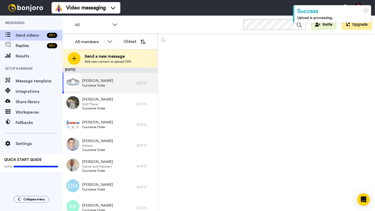
click at [123, 89] on div "John Mark McMurtry Customer Order" at bounding box center [99, 83] width 74 height 21
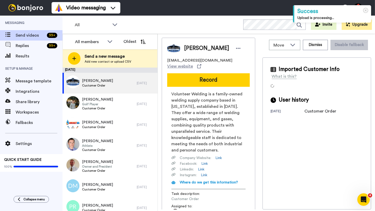
click at [189, 49] on span "John Mark McMurtry" at bounding box center [206, 49] width 45 height 8
copy span "John"
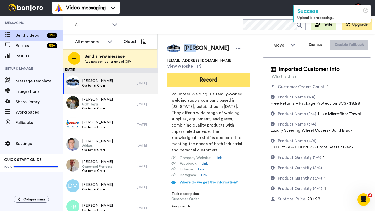
click at [209, 86] on button "Record" at bounding box center [208, 80] width 83 height 14
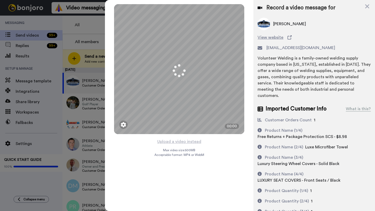
click at [178, 142] on button "Upload a video instead" at bounding box center [179, 142] width 47 height 7
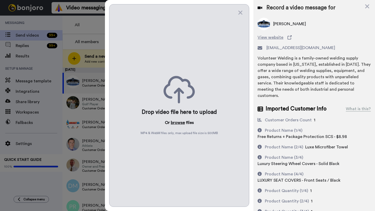
click at [179, 123] on button "browse" at bounding box center [178, 123] width 14 height 6
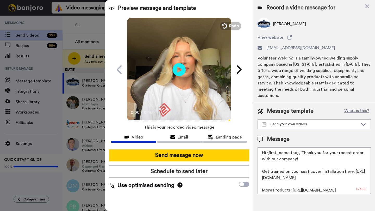
drag, startPoint x: 298, startPoint y: 149, endPoint x: 267, endPoint y: 148, distance: 30.7
click at [267, 148] on textarea "Hi {first_name|the}, Thank you for your recent order with our company! Get trai…" at bounding box center [314, 171] width 113 height 47
paste textarea "John"
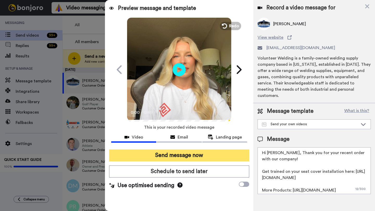
type textarea "Hi John, Thank you for your recent order with our company! Get trained on your …"
click at [210, 157] on button "Send message now" at bounding box center [179, 156] width 140 height 12
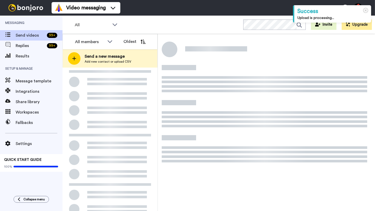
click at [123, 68] on div at bounding box center [109, 68] width 95 height 0
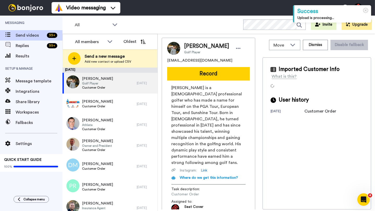
click at [191, 45] on span "[PERSON_NAME]" at bounding box center [206, 46] width 45 height 8
copy span "[PERSON_NAME]"
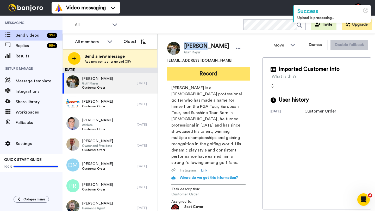
click at [199, 70] on button "Record" at bounding box center [208, 74] width 83 height 14
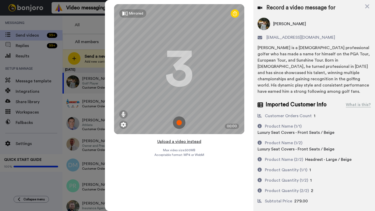
click at [178, 141] on button "Upload a video instead" at bounding box center [179, 142] width 47 height 7
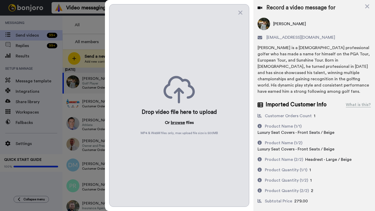
click at [177, 122] on button "browse" at bounding box center [178, 123] width 14 height 6
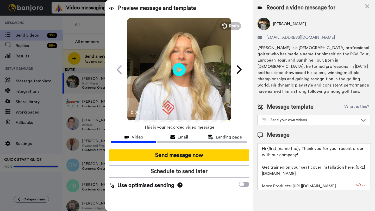
drag, startPoint x: 297, startPoint y: 151, endPoint x: 267, endPoint y: 151, distance: 29.9
click at [267, 151] on textarea "Hi {first_name|the}, Thank you for your recent order with our company! Get trai…" at bounding box center [314, 166] width 113 height 47
paste textarea "[PERSON_NAME]"
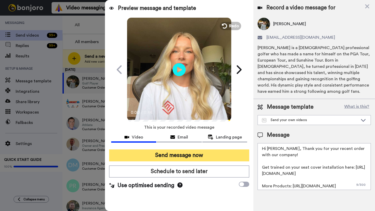
type textarea "Hi [PERSON_NAME], Thank you for your recent order with our company! Get trained…"
click at [196, 156] on button "Send message now" at bounding box center [179, 156] width 140 height 12
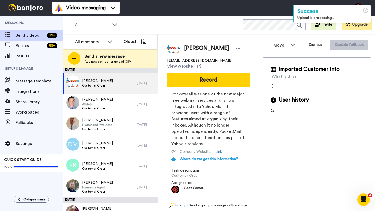
click at [192, 49] on span "[PERSON_NAME]" at bounding box center [206, 49] width 45 height 8
copy span "[PERSON_NAME]"
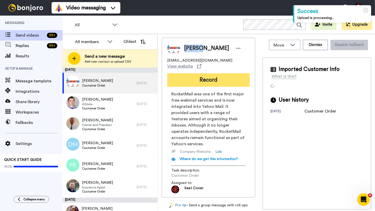
click at [214, 77] on button "Record" at bounding box center [208, 80] width 83 height 14
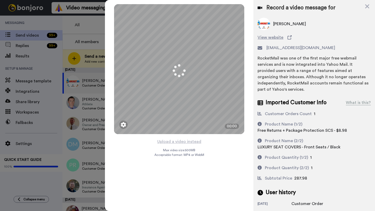
click at [177, 141] on button "Upload a video instead" at bounding box center [179, 142] width 47 height 7
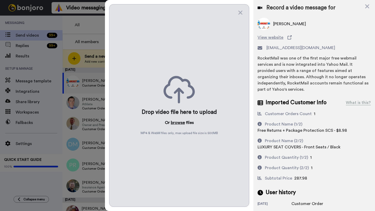
click at [177, 124] on button "browse" at bounding box center [178, 123] width 14 height 6
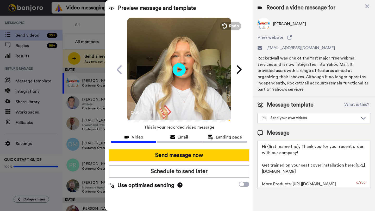
drag, startPoint x: 298, startPoint y: 141, endPoint x: 268, endPoint y: 141, distance: 29.7
click at [268, 141] on textarea "Hi {first_name|the}, Thank you for your recent order with our company! Get trai…" at bounding box center [314, 164] width 113 height 47
paste textarea "[PERSON_NAME]"
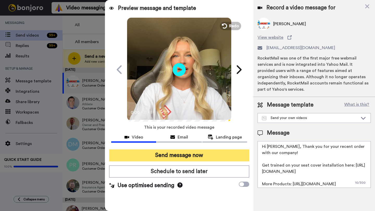
type textarea "Hi [PERSON_NAME], Thank you for your recent order with our company! Get trained…"
click at [200, 154] on button "Send message now" at bounding box center [179, 156] width 140 height 12
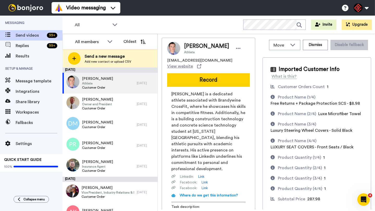
click at [192, 47] on span "[PERSON_NAME]" at bounding box center [206, 46] width 45 height 8
copy span "Manny"
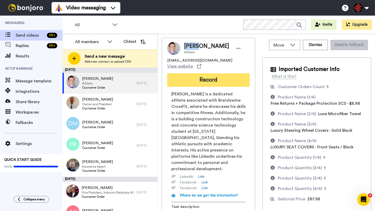
click at [214, 75] on button "Record" at bounding box center [208, 80] width 83 height 14
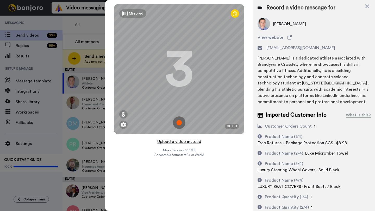
click at [179, 142] on button "Upload a video instead" at bounding box center [179, 142] width 47 height 7
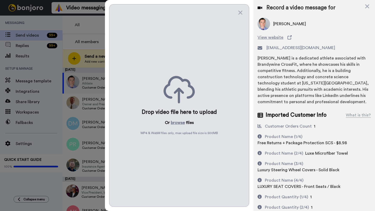
click at [176, 126] on div "Drop video file here to upload Or browse files MP4 & WebM files only, max uploa…" at bounding box center [179, 105] width 140 height 203
click at [175, 123] on button "browse" at bounding box center [178, 123] width 14 height 6
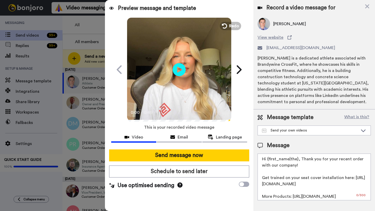
drag, startPoint x: 297, startPoint y: 161, endPoint x: 267, endPoint y: 161, distance: 29.7
click at [267, 161] on textarea "Hi {first_name|the}, Thank you for your recent order with our company! Get trai…" at bounding box center [314, 177] width 113 height 47
paste textarea "Manny"
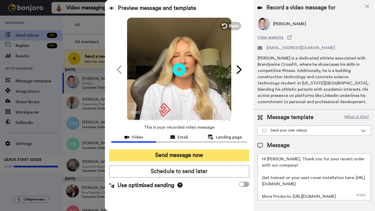
type textarea "Hi [PERSON_NAME], Thank you for your recent order with our company! Get trained…"
click at [205, 156] on button "Send message now" at bounding box center [179, 156] width 140 height 12
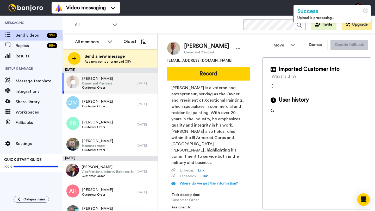
click at [128, 85] on div "[PERSON_NAME] Owner and President Customer Order" at bounding box center [99, 83] width 74 height 21
click at [190, 46] on span "Elvin Juarbe" at bounding box center [206, 46] width 45 height 8
copy span "Elvin"
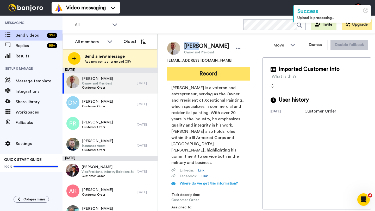
click at [217, 76] on button "Record" at bounding box center [208, 74] width 83 height 14
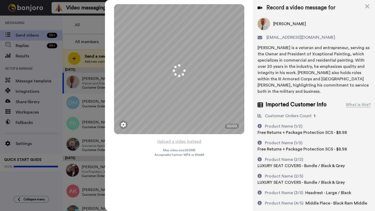
scroll to position [26, 0]
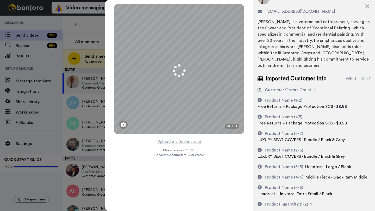
click at [179, 141] on button "Upload a video instead" at bounding box center [179, 142] width 47 height 7
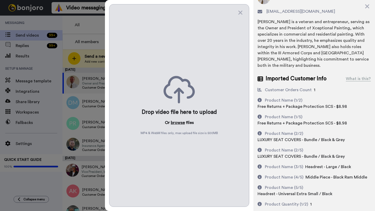
click at [176, 124] on button "browse" at bounding box center [178, 123] width 14 height 6
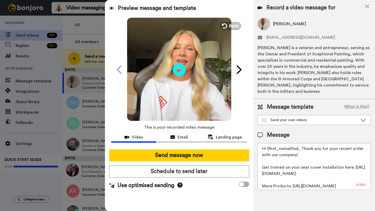
scroll to position [0, 0]
drag, startPoint x: 297, startPoint y: 144, endPoint x: 267, endPoint y: 144, distance: 29.4
click at [267, 144] on textarea "Hi {first_name|the}, Thank you for your recent order with our company! Get trai…" at bounding box center [314, 166] width 113 height 47
paste textarea "Elvin"
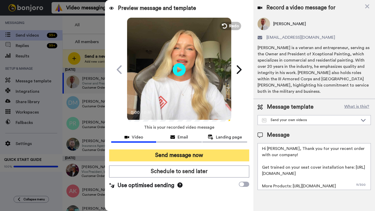
type textarea "Hi Elvin, Thank you for your recent order with our company! Get trained on your…"
click at [210, 158] on button "Send message now" at bounding box center [179, 156] width 140 height 12
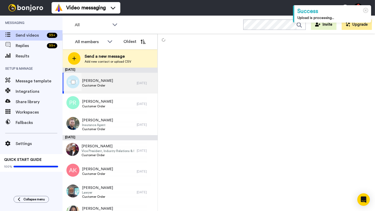
click at [128, 89] on div "[PERSON_NAME] Customer Order" at bounding box center [99, 83] width 74 height 21
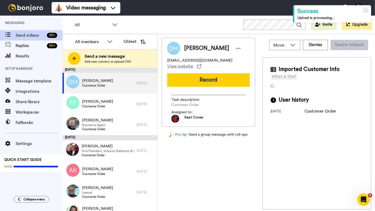
click at [194, 51] on span "[PERSON_NAME]" at bounding box center [206, 49] width 45 height 8
copy span "Dakota"
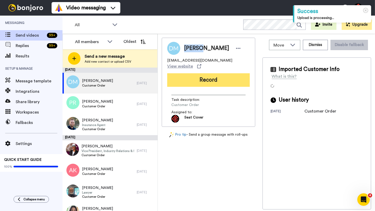
click at [211, 73] on button "Record" at bounding box center [208, 80] width 83 height 14
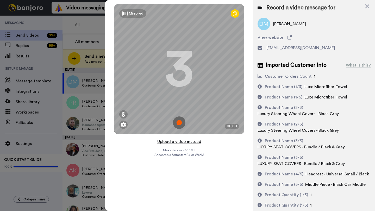
click at [179, 141] on button "Upload a video instead" at bounding box center [179, 142] width 47 height 7
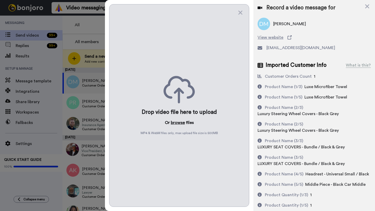
click at [177, 124] on button "browse" at bounding box center [178, 123] width 14 height 6
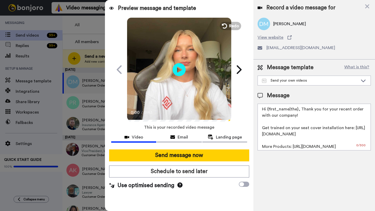
drag, startPoint x: 298, startPoint y: 111, endPoint x: 267, endPoint y: 111, distance: 30.5
click at [267, 111] on textarea "Hi {first_name|the}, Thank you for your recent order with our company! Get trai…" at bounding box center [314, 127] width 113 height 47
paste textarea "Dakota"
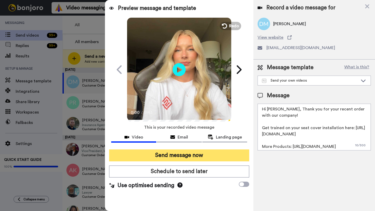
type textarea "Hi [PERSON_NAME], Thank you for your recent order with our company! Get trained…"
click at [204, 155] on button "Send message now" at bounding box center [179, 156] width 140 height 12
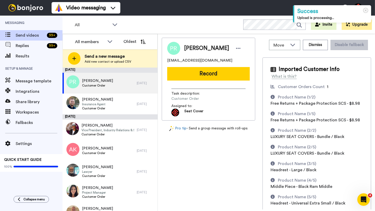
click at [191, 48] on span "Pedro Romero" at bounding box center [206, 49] width 45 height 8
copy span "Pedro"
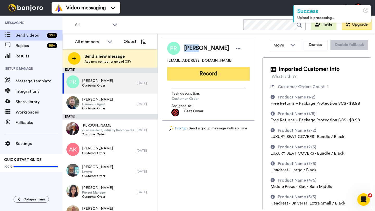
click at [189, 78] on button "Record" at bounding box center [208, 74] width 83 height 14
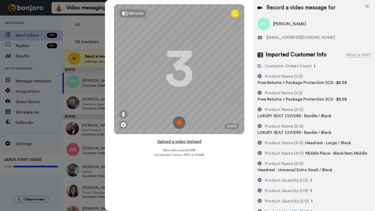
click at [166, 140] on button "Upload a video instead" at bounding box center [179, 142] width 47 height 7
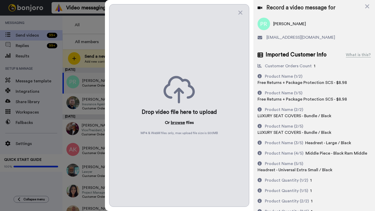
click at [173, 125] on button "browse" at bounding box center [178, 123] width 14 height 6
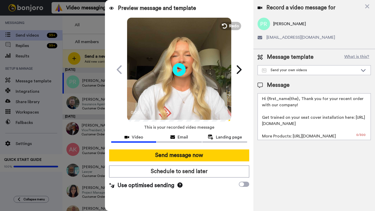
drag, startPoint x: 298, startPoint y: 100, endPoint x: 267, endPoint y: 100, distance: 30.2
click at [267, 100] on textarea "Hi {first_name|the}, Thank you for your recent order with our company! Get trai…" at bounding box center [314, 116] width 113 height 47
paste textarea "Pedro"
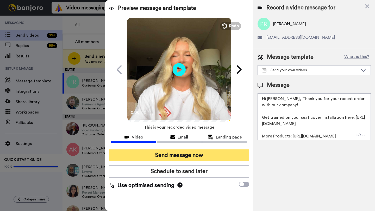
type textarea "Hi Pedro, Thank you for your recent order with our company! Get trained on your…"
click at [201, 158] on button "Send message now" at bounding box center [179, 156] width 140 height 12
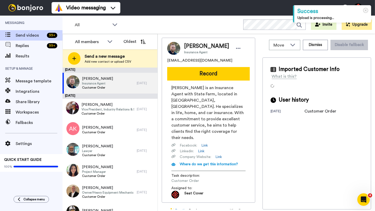
click at [193, 46] on span "[PERSON_NAME]" at bounding box center [206, 46] width 45 height 8
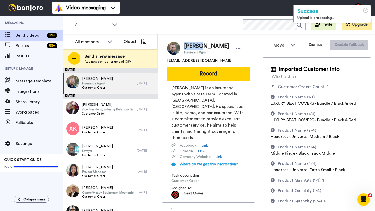
copy span "[PERSON_NAME]"
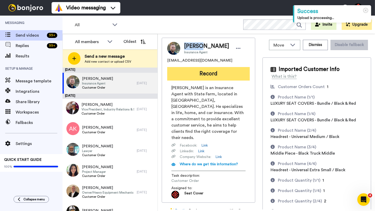
click at [198, 72] on button "Record" at bounding box center [208, 74] width 83 height 14
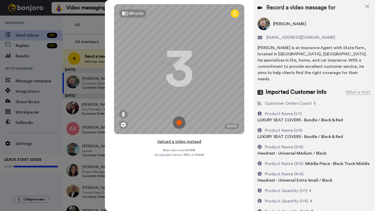
click at [175, 143] on button "Upload a video instead" at bounding box center [179, 142] width 47 height 7
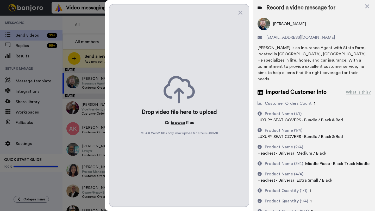
click at [176, 125] on button "browse" at bounding box center [178, 123] width 14 height 6
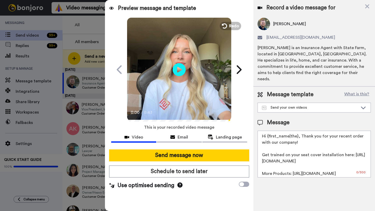
drag, startPoint x: 298, startPoint y: 132, endPoint x: 268, endPoint y: 131, distance: 29.7
click at [268, 131] on textarea "Hi {first_name|the}, Thank you for your recent order with our company! Get trai…" at bounding box center [314, 154] width 113 height 47
paste textarea "Daniel"
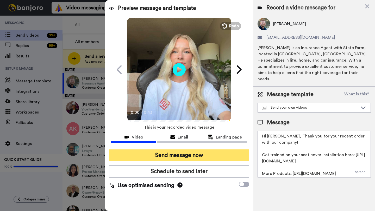
type textarea "Hi Daniel, Thank you for your recent order with our company! Get trained on you…"
click at [212, 154] on button "Send message now" at bounding box center [179, 156] width 140 height 12
